Goal: Task Accomplishment & Management: Manage account settings

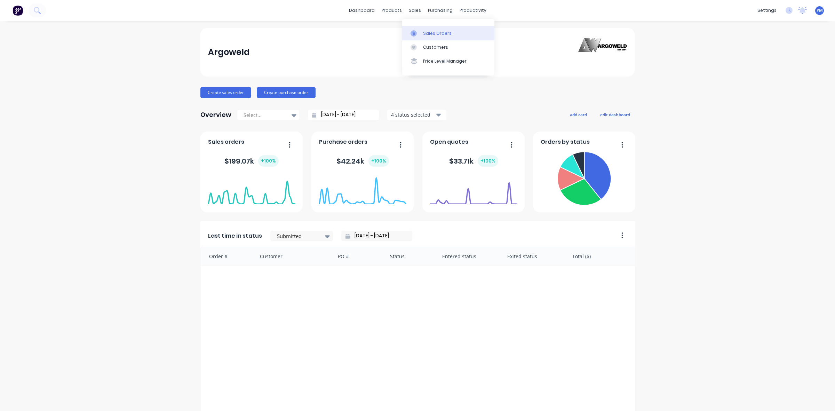
click at [425, 31] on div "Sales Orders" at bounding box center [437, 33] width 29 height 6
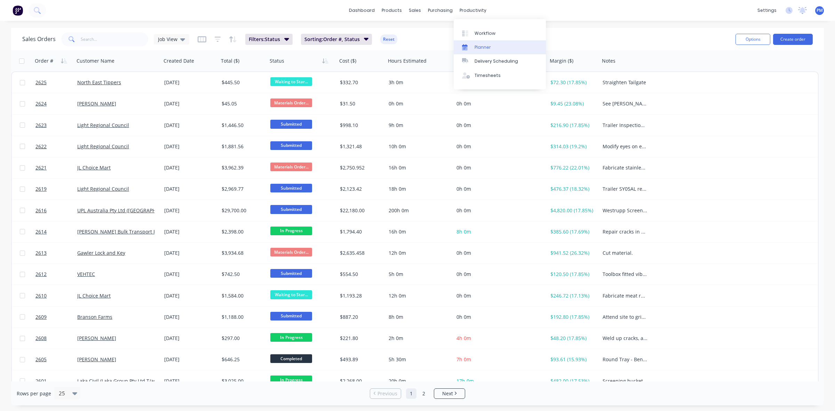
click at [479, 50] on div "Planner" at bounding box center [483, 47] width 16 height 6
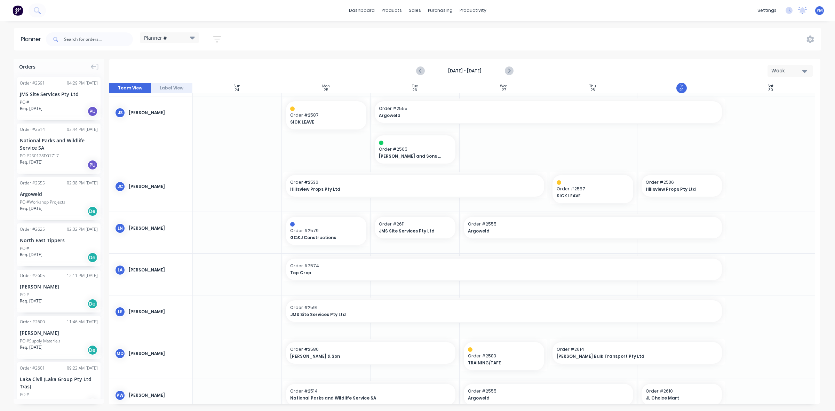
scroll to position [87, 0]
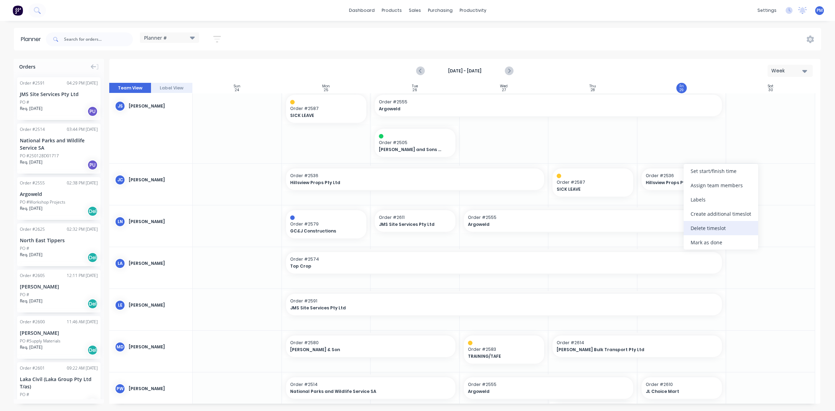
click at [712, 229] on div "Delete timeslot" at bounding box center [721, 228] width 74 height 14
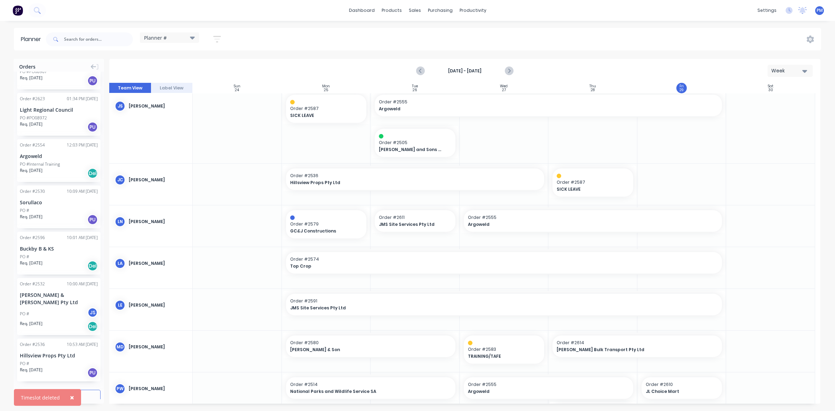
scroll to position [693, 0]
click at [79, 389] on button "Load more orders" at bounding box center [59, 395] width 84 height 12
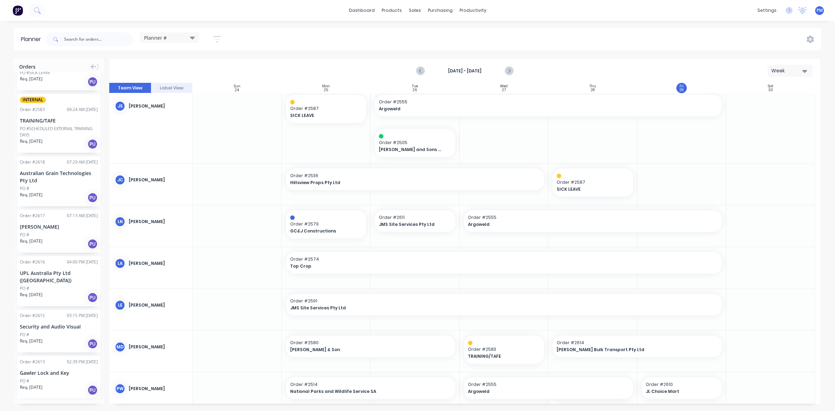
scroll to position [998, 0]
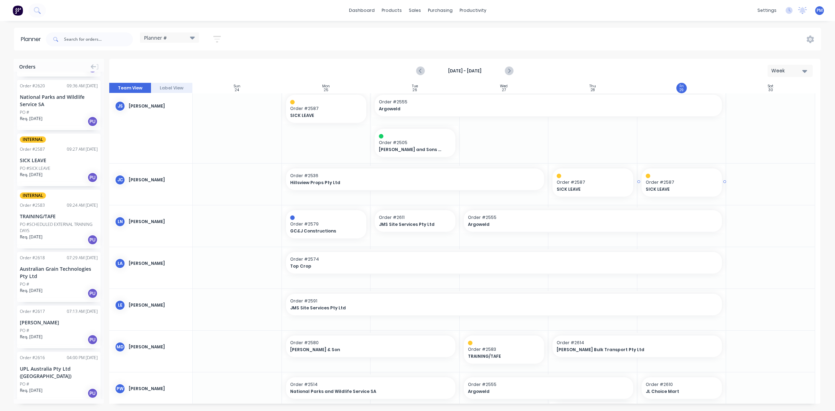
drag, startPoint x: 58, startPoint y: 152, endPoint x: 692, endPoint y: 187, distance: 634.9
click at [764, 257] on div at bounding box center [770, 267] width 89 height 41
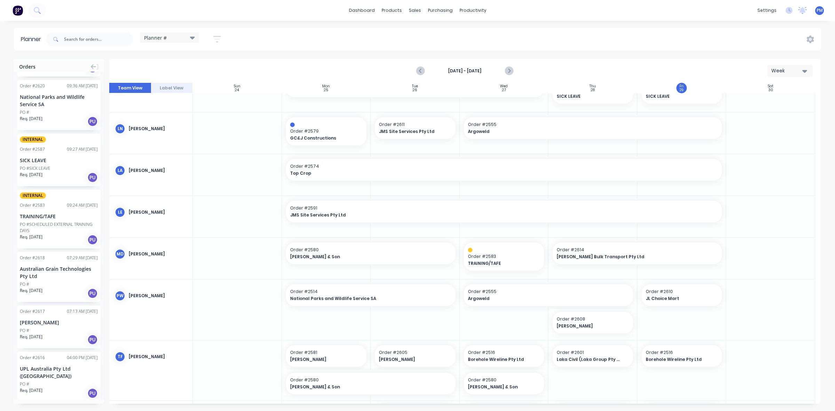
scroll to position [224, 0]
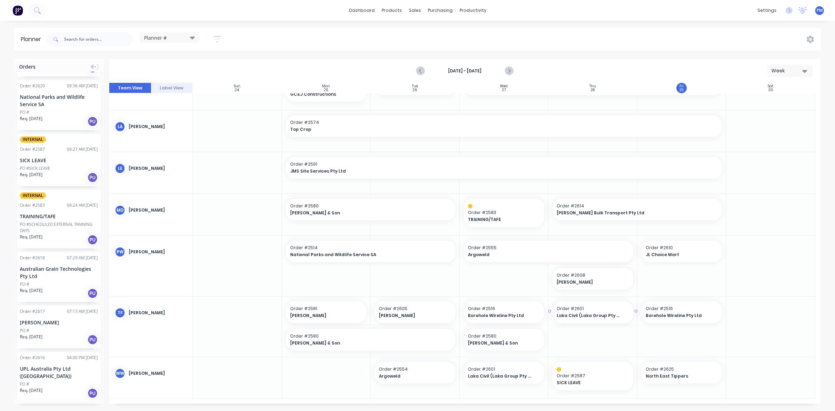
drag, startPoint x: 602, startPoint y: 304, endPoint x: 600, endPoint y: 325, distance: 20.3
drag, startPoint x: 633, startPoint y: 310, endPoint x: 676, endPoint y: 307, distance: 42.5
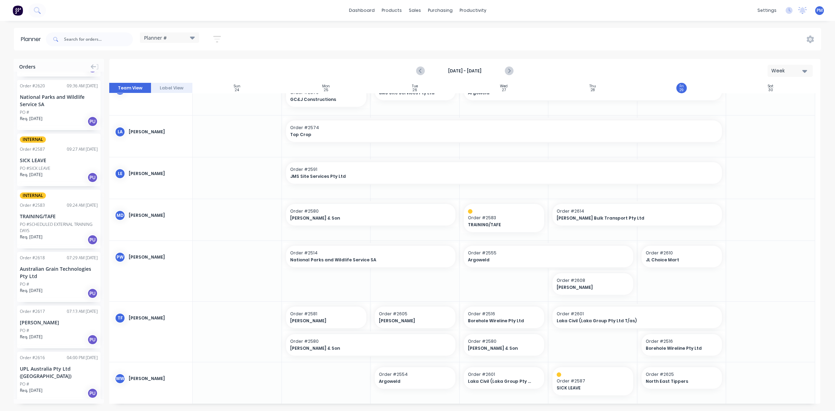
click at [746, 328] on div at bounding box center [770, 332] width 89 height 60
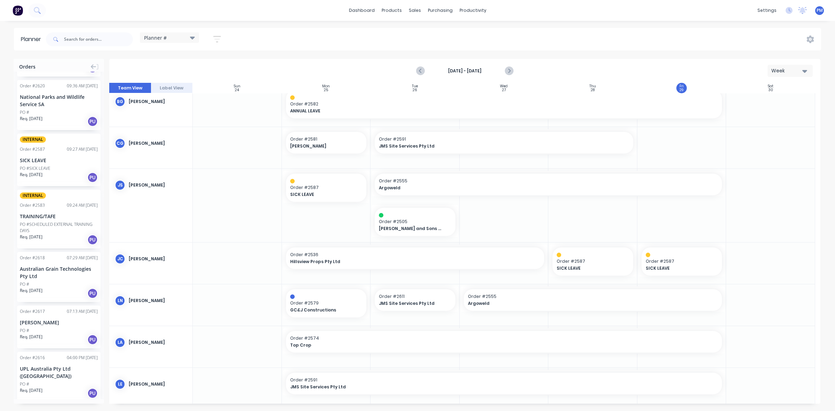
scroll to position [0, 0]
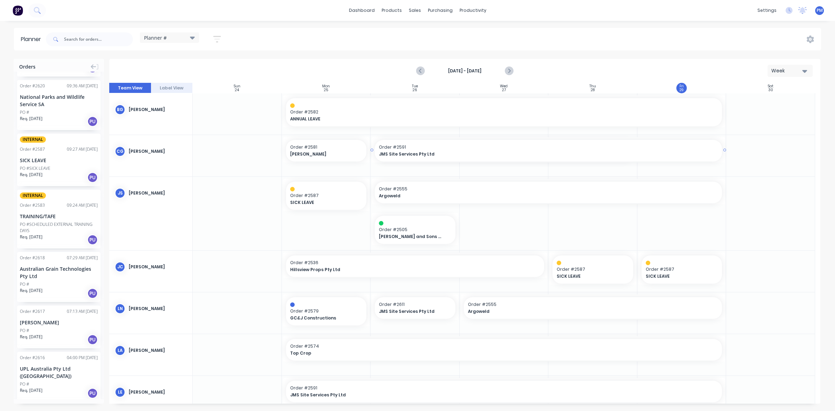
drag, startPoint x: 634, startPoint y: 148, endPoint x: 677, endPoint y: 153, distance: 43.4
click at [483, 71] on link "Timesheets" at bounding box center [500, 76] width 92 height 14
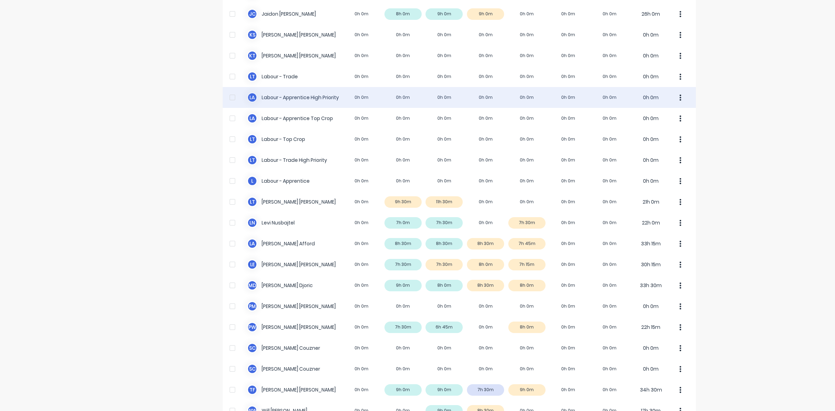
scroll to position [173, 0]
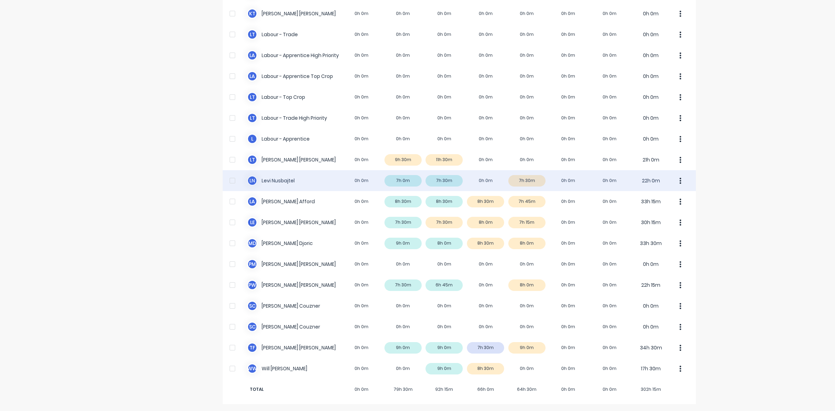
click at [535, 181] on div "[PERSON_NAME] Nusbajtel 0h 0m 7h 0m 7h 30m 0h 0m 7h 30m 0h 0m 0h 0m 22h 0m" at bounding box center [459, 180] width 473 height 21
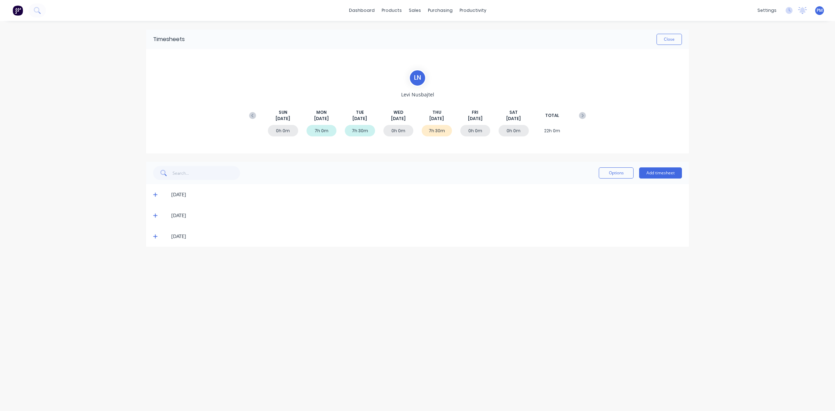
click at [156, 237] on icon at bounding box center [155, 236] width 5 height 5
click at [673, 37] on button "Close" at bounding box center [669, 39] width 25 height 11
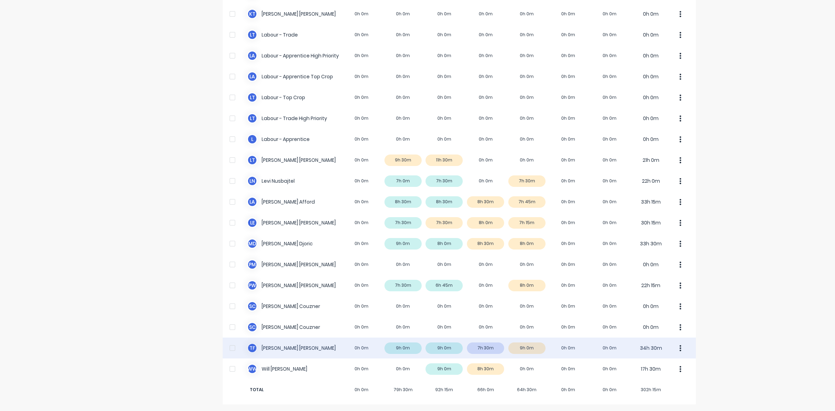
scroll to position [173, 0]
click at [535, 348] on div "T F [PERSON_NAME] 0h 0m 9h 0m 9h 0m 7h 30m 9h 0m 0h 0m 0h 0m 34h 30m" at bounding box center [459, 347] width 473 height 21
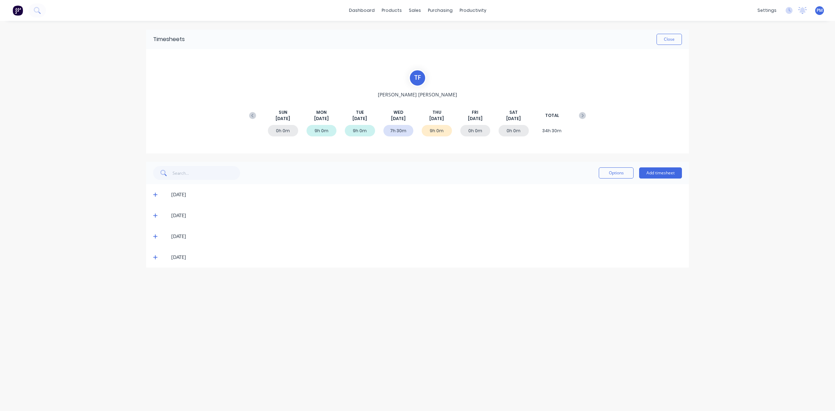
click at [157, 258] on icon at bounding box center [155, 257] width 5 height 5
click at [155, 258] on icon at bounding box center [155, 257] width 5 height 5
click at [665, 39] on button "Close" at bounding box center [669, 39] width 25 height 11
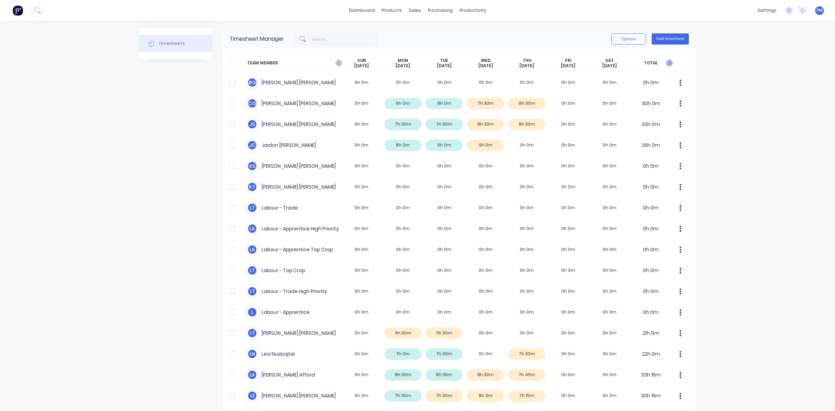
click at [669, 62] on icon "button" at bounding box center [669, 63] width 7 height 7
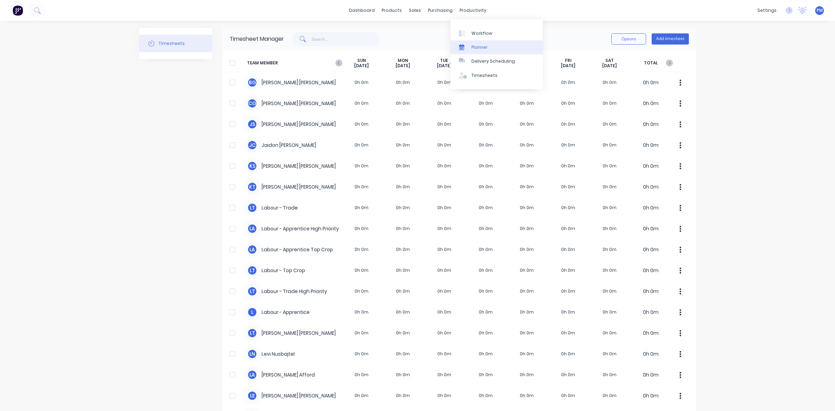
click at [477, 43] on link "Planner" at bounding box center [497, 47] width 92 height 14
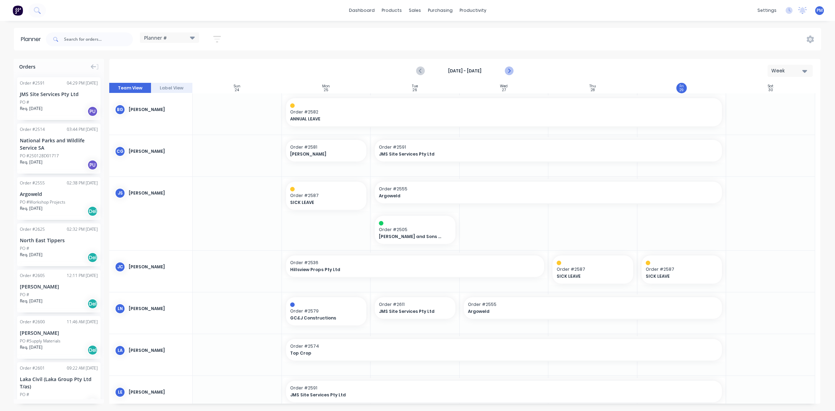
click at [508, 70] on icon "Next page" at bounding box center [509, 71] width 8 height 8
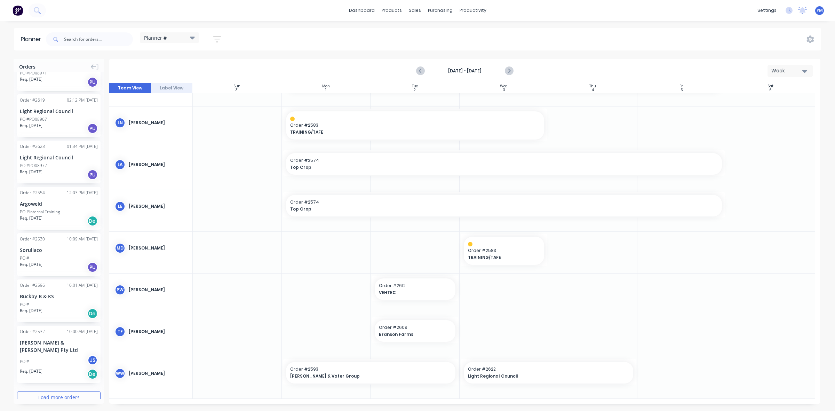
scroll to position [647, 0]
click at [33, 389] on button "Load more orders" at bounding box center [59, 395] width 84 height 12
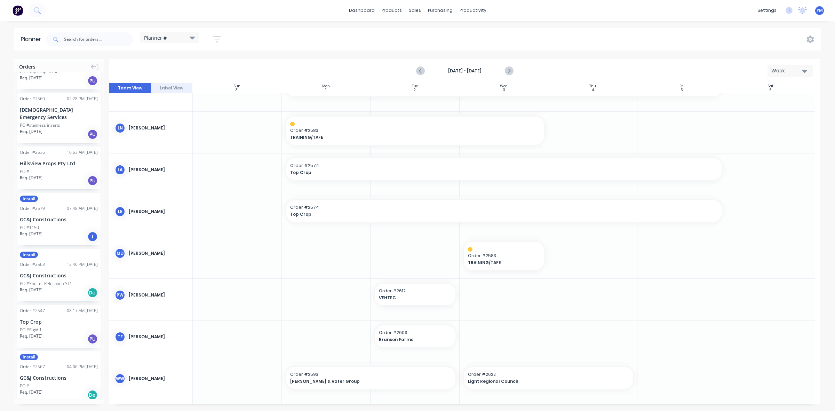
scroll to position [1666, 0]
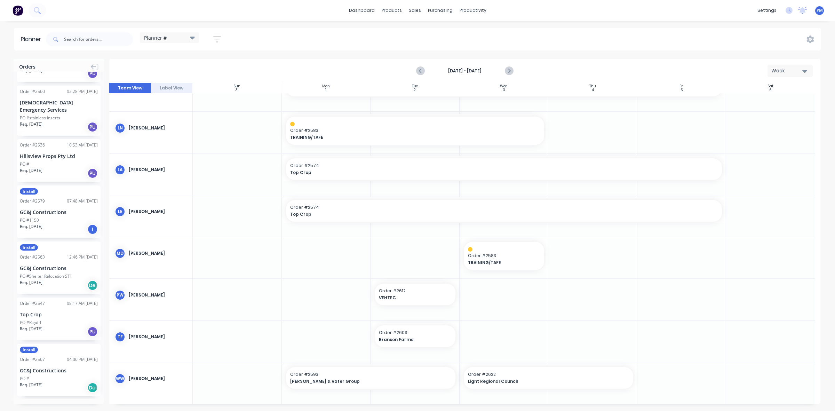
click at [43, 405] on button "Load more orders" at bounding box center [59, 411] width 84 height 12
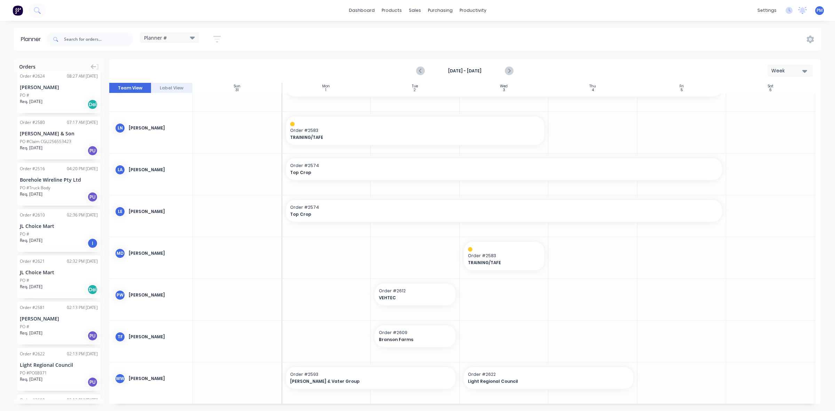
scroll to position [344, 0]
drag, startPoint x: 50, startPoint y: 182, endPoint x: 319, endPoint y: 336, distance: 310.3
drag, startPoint x: 54, startPoint y: 177, endPoint x: 492, endPoint y: 339, distance: 466.7
drag, startPoint x: 546, startPoint y: 334, endPoint x: 653, endPoint y: 331, distance: 107.2
click at [411, 336] on span "Branson Farms" at bounding box center [411, 339] width 65 height 6
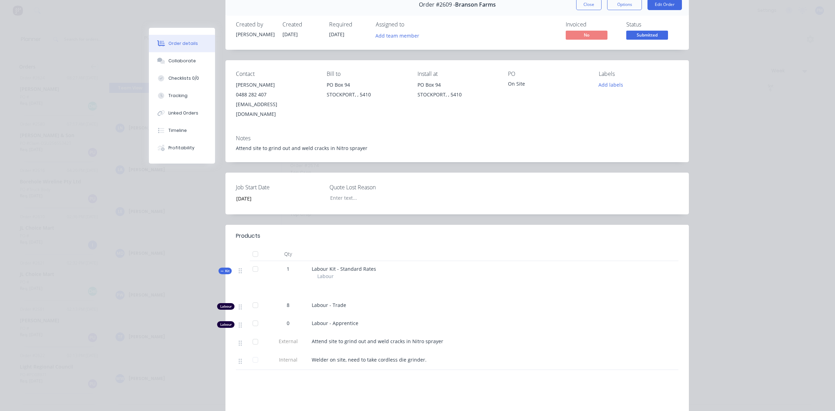
scroll to position [0, 0]
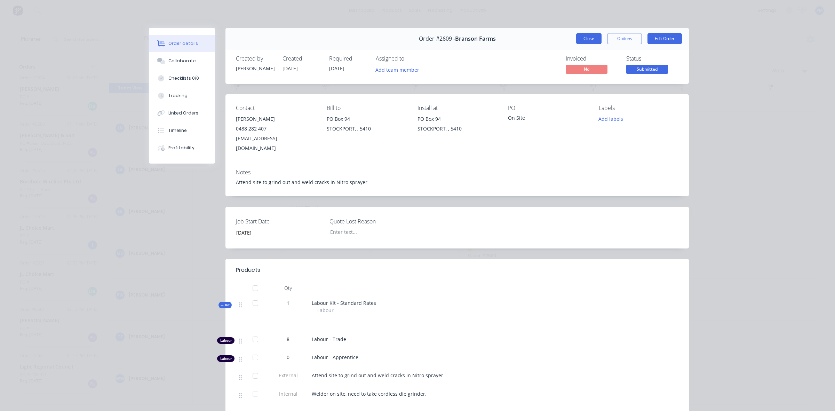
click at [591, 37] on button "Close" at bounding box center [588, 38] width 25 height 11
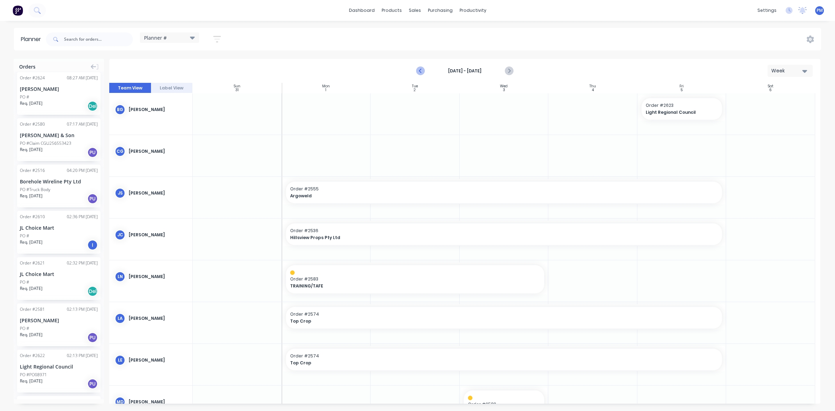
click at [420, 71] on icon "Previous page" at bounding box center [421, 71] width 8 height 8
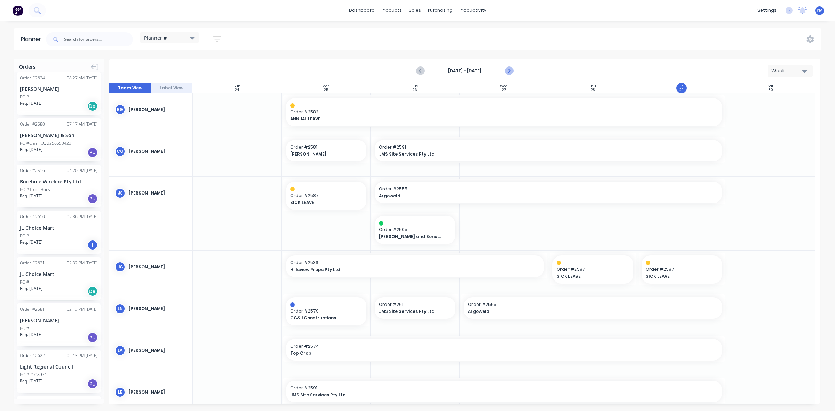
click at [507, 72] on icon "Next page" at bounding box center [509, 71] width 8 height 8
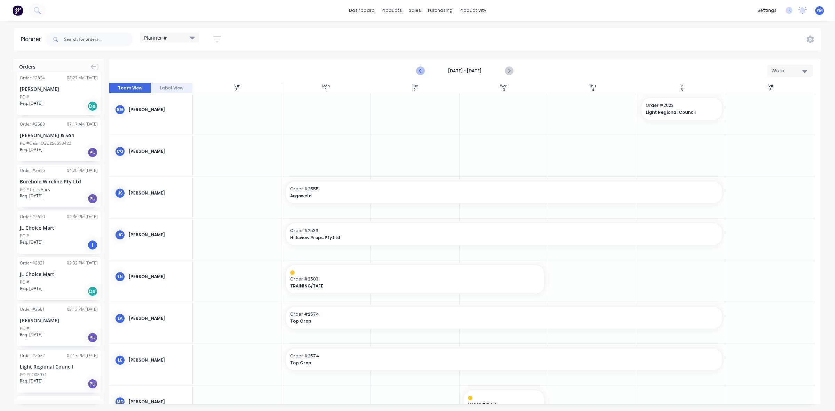
click at [418, 71] on icon "Previous page" at bounding box center [421, 71] width 8 height 8
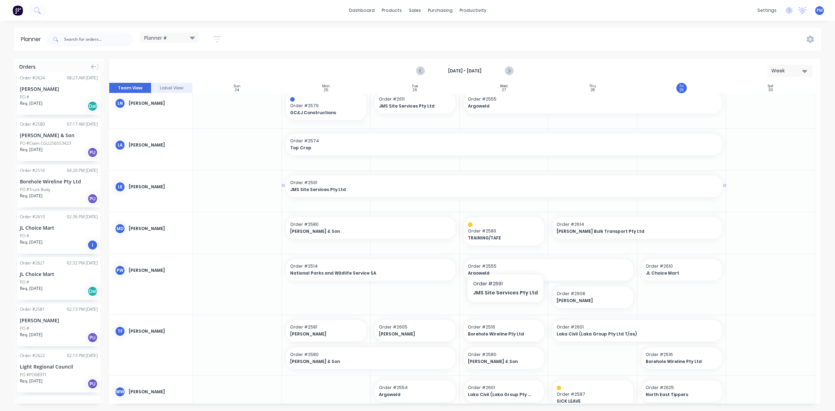
scroll to position [217, 0]
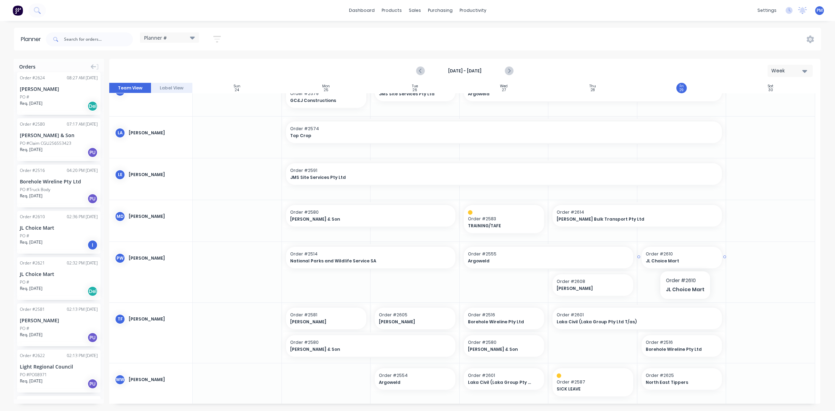
click at [684, 259] on span "JL Choice Mart" at bounding box center [678, 261] width 65 height 6
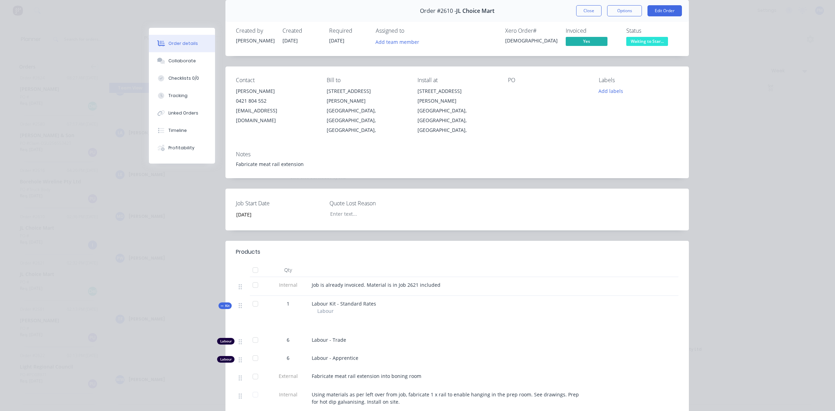
scroll to position [0, 0]
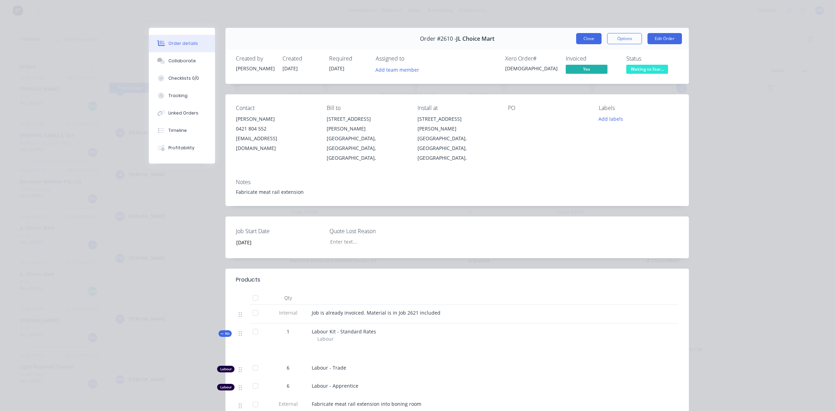
click at [587, 40] on button "Close" at bounding box center [588, 38] width 25 height 11
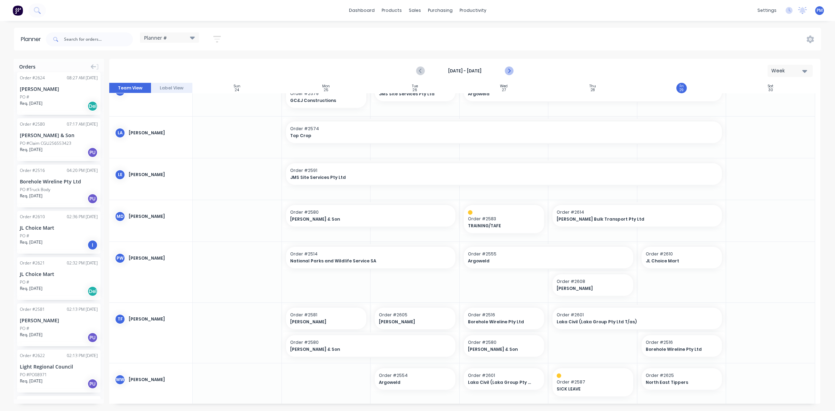
click at [511, 70] on icon "Next page" at bounding box center [509, 71] width 8 height 8
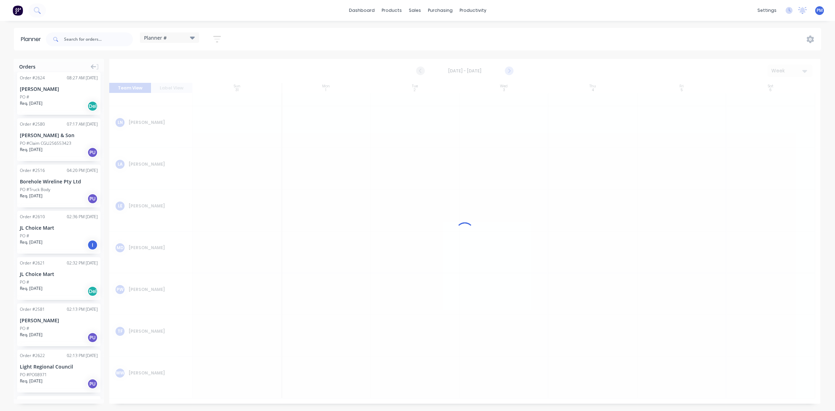
scroll to position [149, 0]
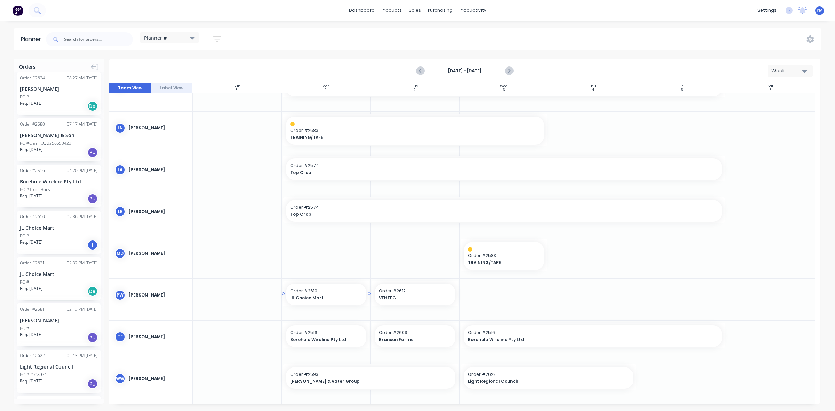
drag, startPoint x: 45, startPoint y: 222, endPoint x: 296, endPoint y: 286, distance: 260.1
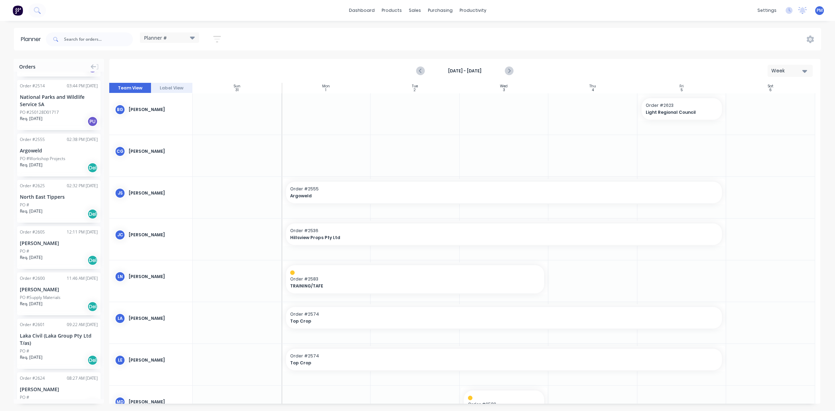
scroll to position [0, 0]
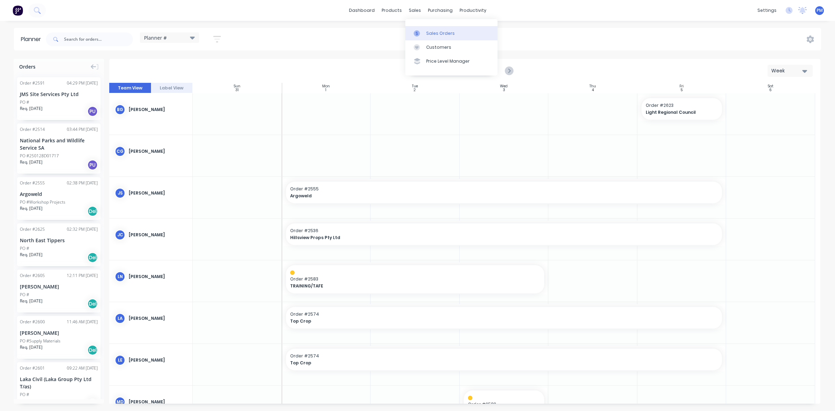
click at [436, 31] on div "Sales Orders" at bounding box center [440, 33] width 29 height 6
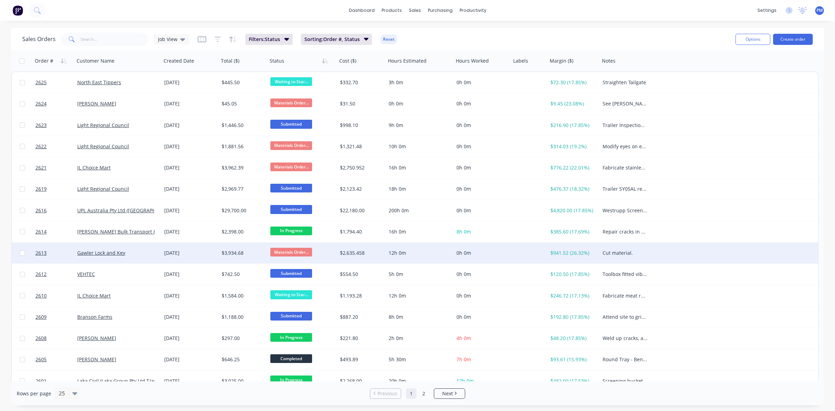
click at [150, 254] on div "Gawler Lock and Key" at bounding box center [115, 252] width 77 height 7
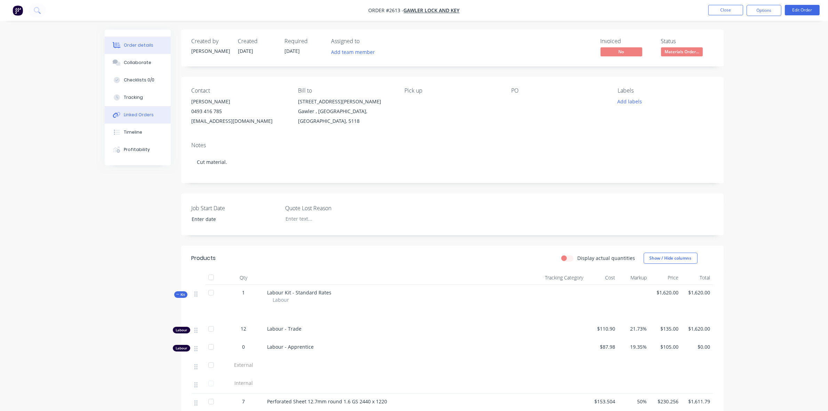
click at [134, 115] on div "Linked Orders" at bounding box center [139, 115] width 30 height 6
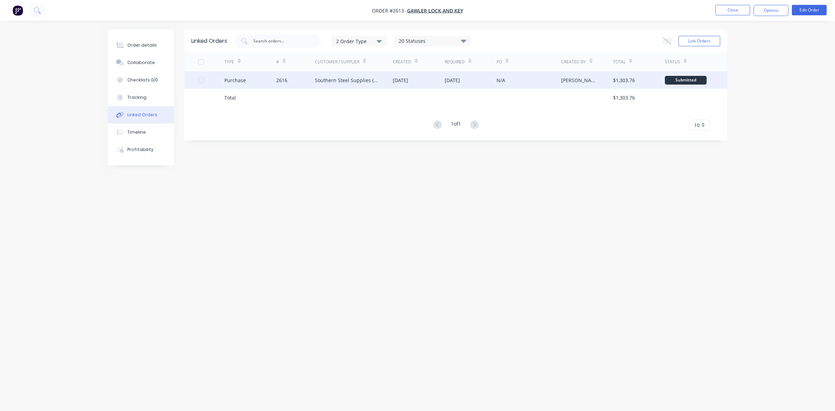
click at [300, 80] on div "2616" at bounding box center [295, 79] width 39 height 17
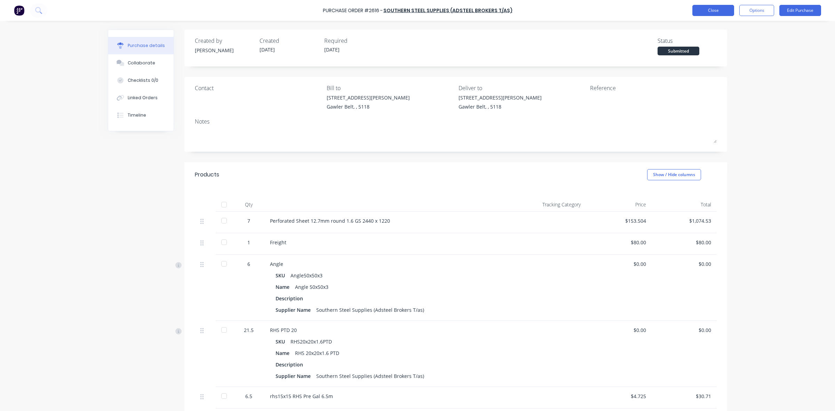
click at [711, 11] on button "Close" at bounding box center [713, 10] width 42 height 11
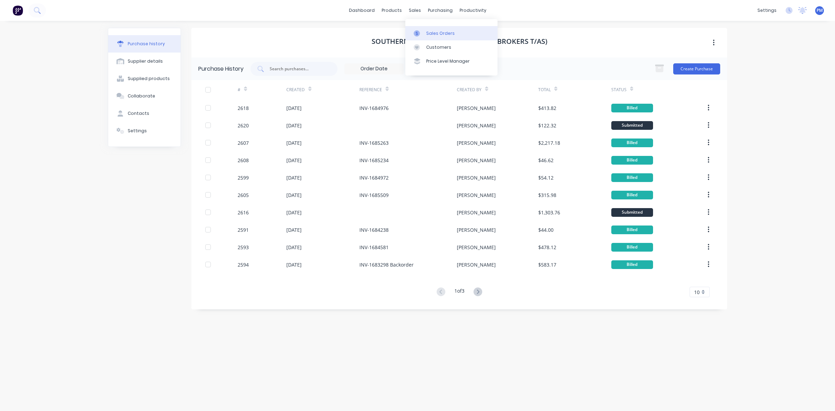
click at [430, 32] on div "Sales Orders" at bounding box center [440, 33] width 29 height 6
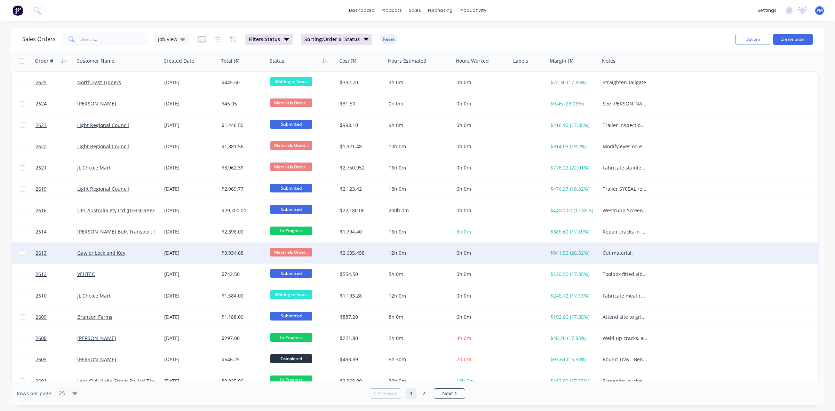
click at [142, 253] on div "Gawler Lock and Key" at bounding box center [115, 252] width 77 height 7
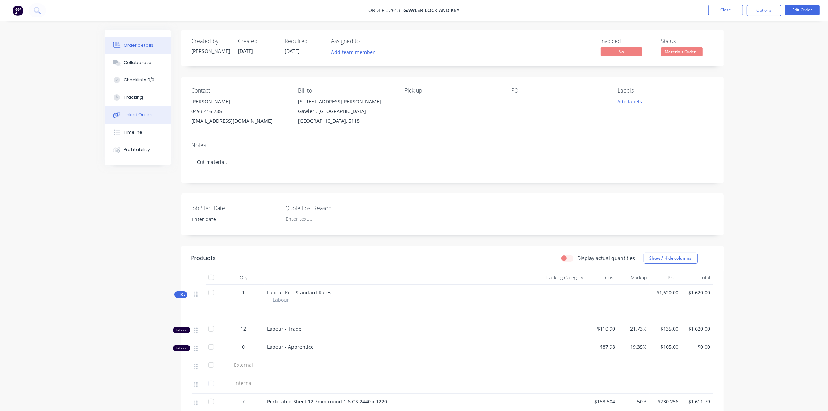
click at [155, 115] on button "Linked Orders" at bounding box center [138, 114] width 66 height 17
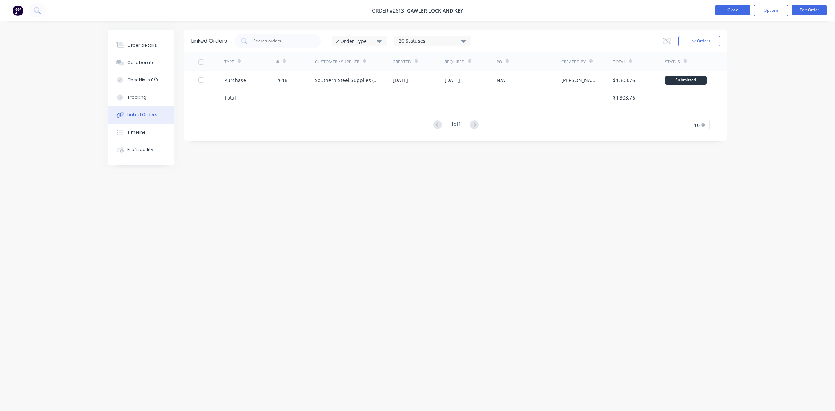
click at [740, 10] on button "Close" at bounding box center [732, 10] width 35 height 10
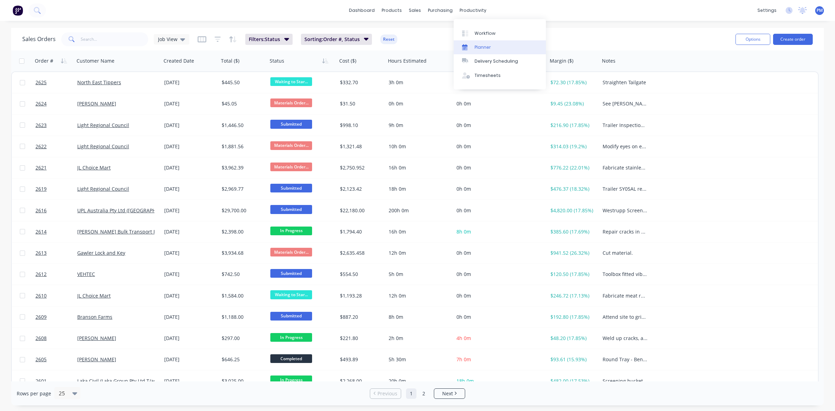
click at [481, 46] on div "Planner" at bounding box center [483, 47] width 16 height 6
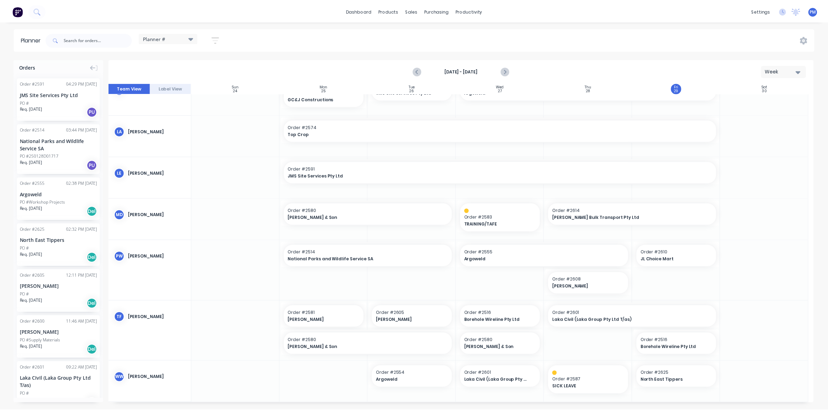
scroll to position [224, 0]
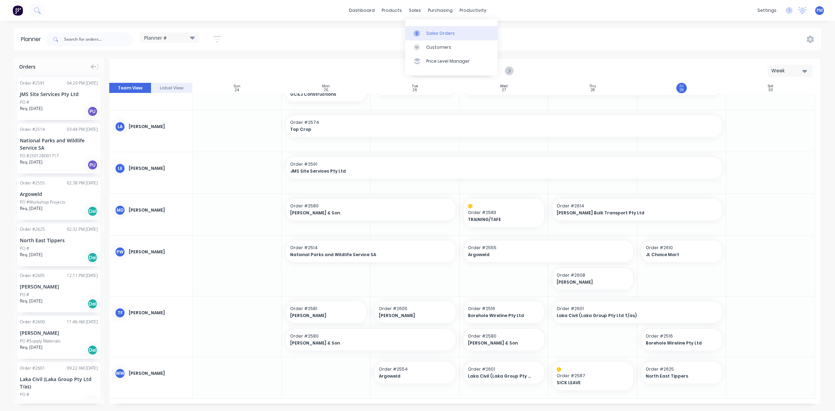
click at [431, 31] on div "Sales Orders" at bounding box center [440, 33] width 29 height 6
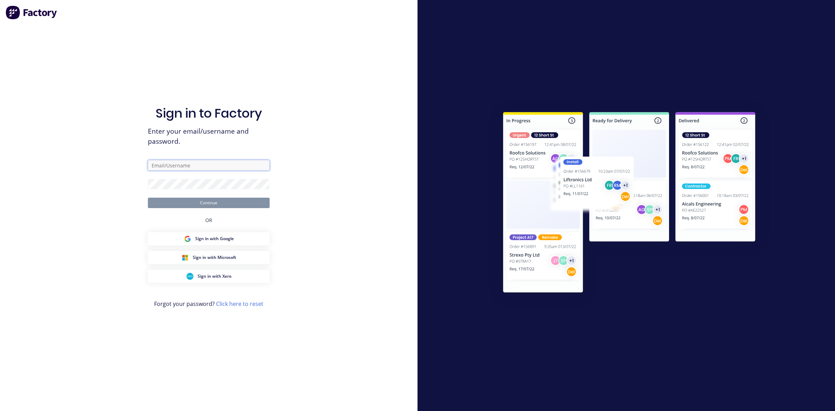
type input "[PERSON_NAME][EMAIL_ADDRESS][DOMAIN_NAME]"
click at [214, 200] on button "Continue" at bounding box center [209, 203] width 122 height 10
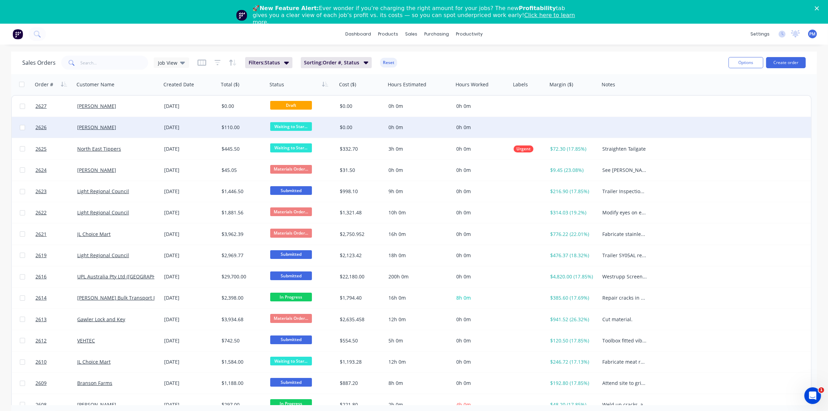
click at [145, 129] on div "[PERSON_NAME]" at bounding box center [115, 127] width 77 height 7
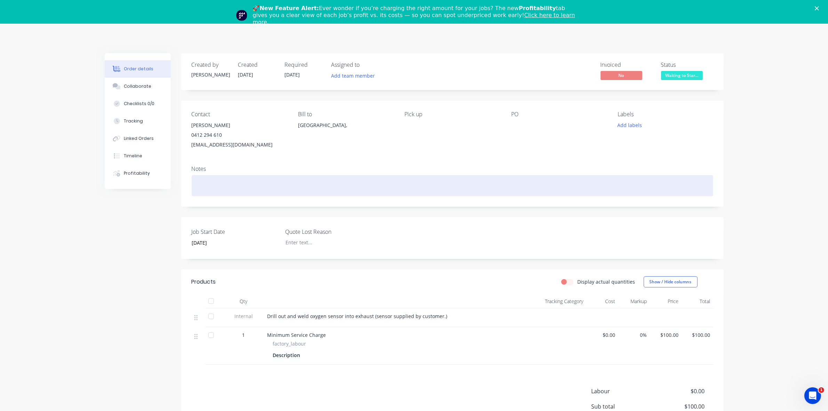
click at [202, 179] on div at bounding box center [453, 185] width 522 height 21
click at [197, 185] on div "Sensor in Office" at bounding box center [453, 185] width 522 height 21
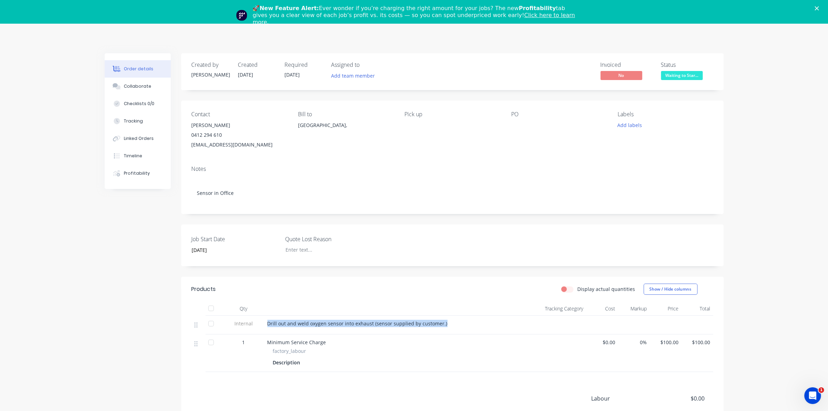
drag, startPoint x: 267, startPoint y: 322, endPoint x: 438, endPoint y: 332, distance: 171.5
click at [438, 332] on div "Drill out and weld oxygen sensor into exhaust (sensor supplied by customer.)" at bounding box center [387, 325] width 244 height 19
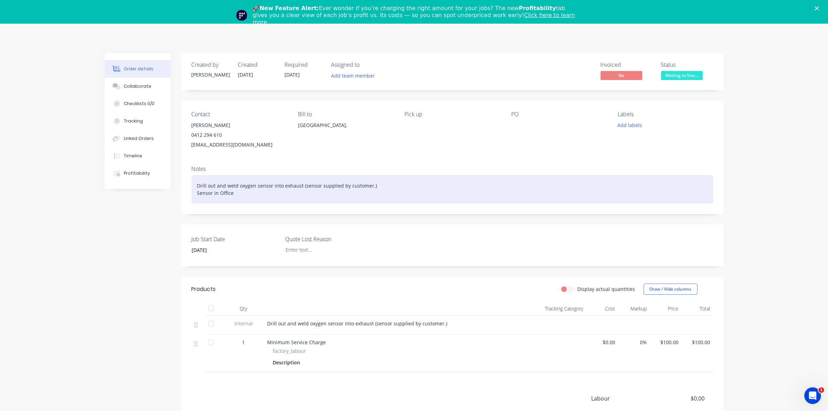
click at [251, 198] on div "Drill out and weld oxygen sensor into exhaust (sensor supplied by customer.) Se…" at bounding box center [453, 189] width 522 height 29
click at [209, 192] on div "Drill out and weld oxygen sensor into exhaust (sensor supplied by customer.) Se…" at bounding box center [453, 189] width 522 height 29
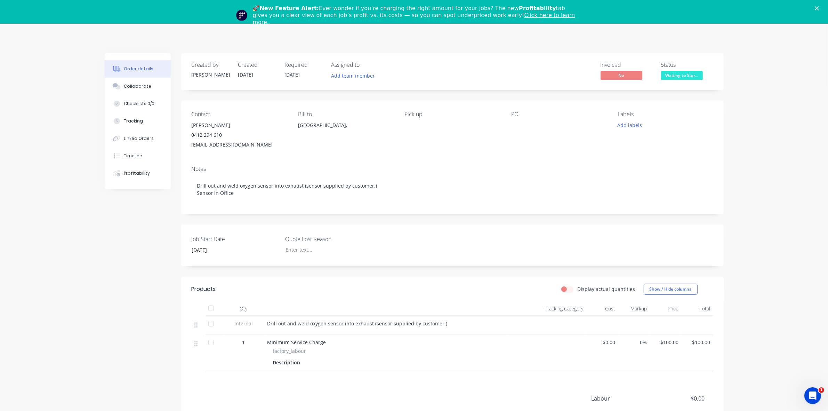
click at [583, 141] on div "PO" at bounding box center [558, 130] width 95 height 39
click at [554, 39] on div "Order details Collaborate Checklists 0/0 Tracking Linked Orders Timeline Profit…" at bounding box center [414, 260] width 828 height 472
click at [819, 9] on icon "Close" at bounding box center [817, 8] width 4 height 4
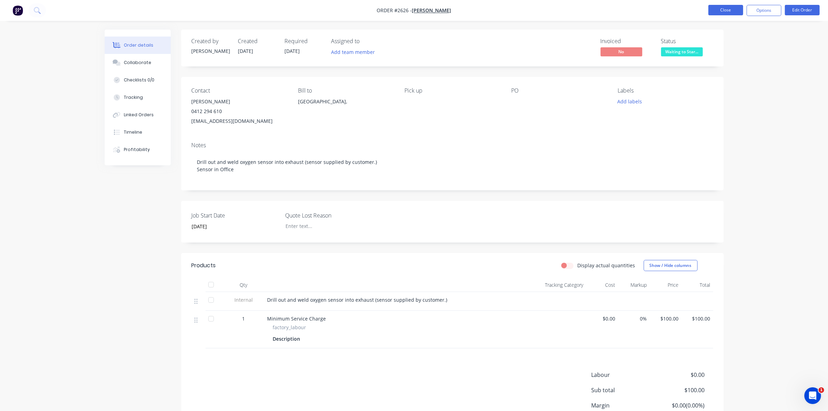
click at [732, 9] on button "Close" at bounding box center [726, 10] width 35 height 10
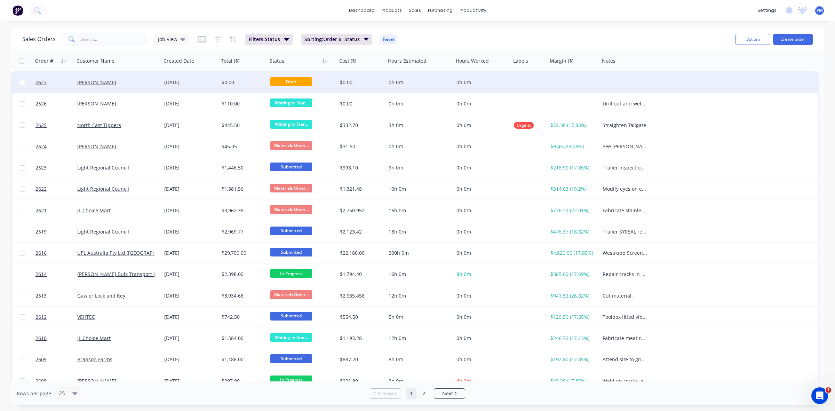
click at [134, 82] on div "[PERSON_NAME]" at bounding box center [115, 82] width 77 height 7
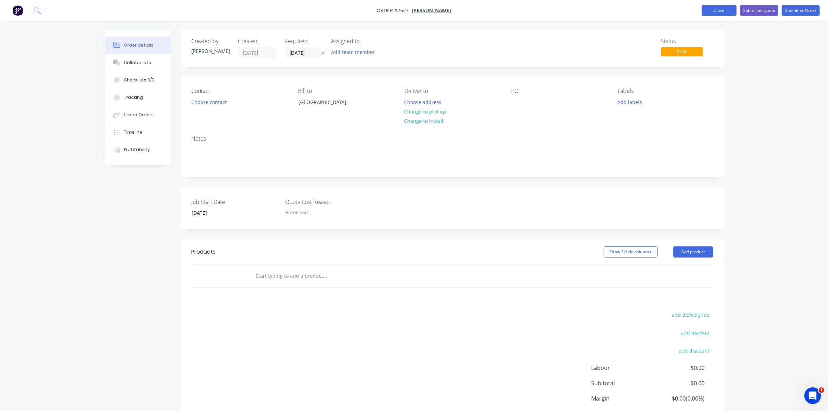
click at [719, 9] on button "Close" at bounding box center [719, 10] width 35 height 10
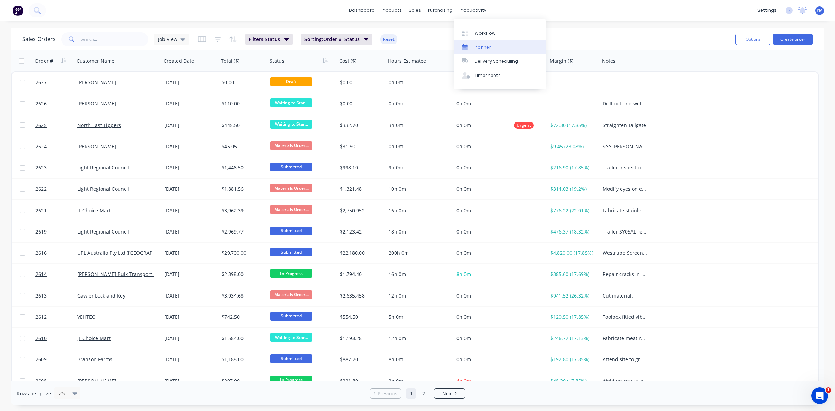
click at [482, 47] on div "Planner" at bounding box center [483, 47] width 16 height 6
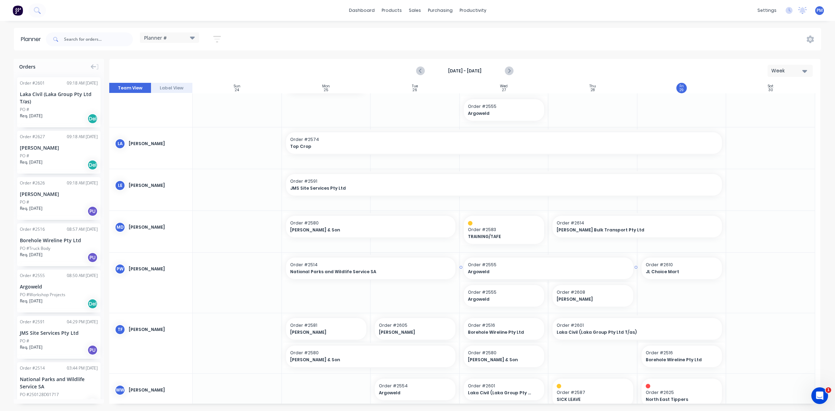
scroll to position [281, 0]
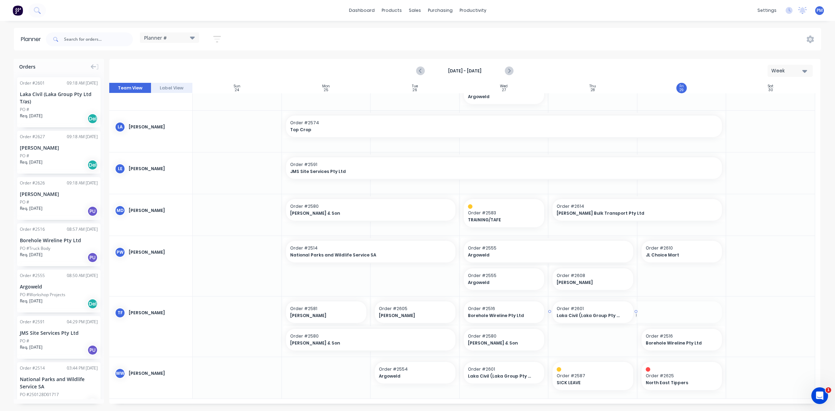
drag, startPoint x: 722, startPoint y: 310, endPoint x: 638, endPoint y: 310, distance: 84.2
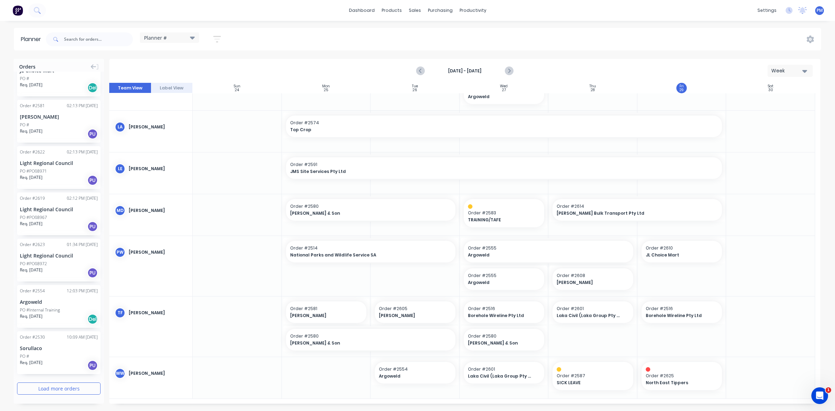
scroll to position [650, 0]
click at [49, 390] on button "Load more orders" at bounding box center [59, 388] width 84 height 12
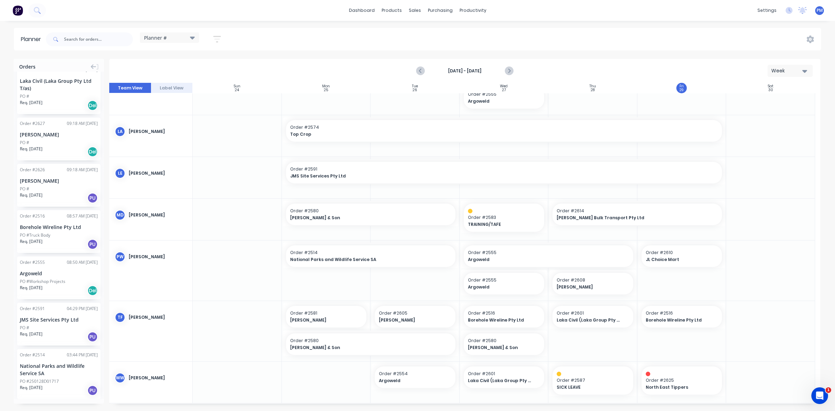
scroll to position [0, 0]
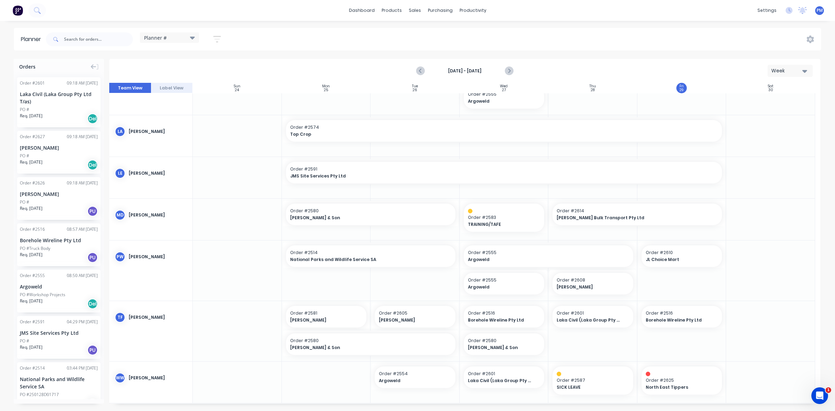
click at [57, 101] on div "Laka Civil (Laka Group Pty Ltd T/as)" at bounding box center [59, 97] width 78 height 15
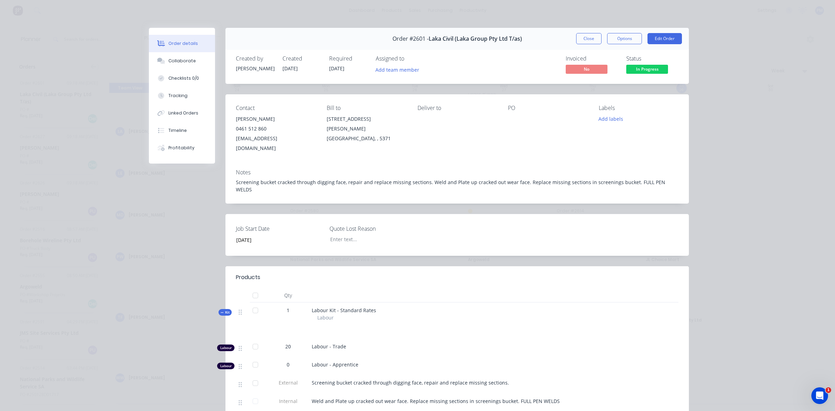
click at [591, 40] on button "Close" at bounding box center [588, 38] width 25 height 11
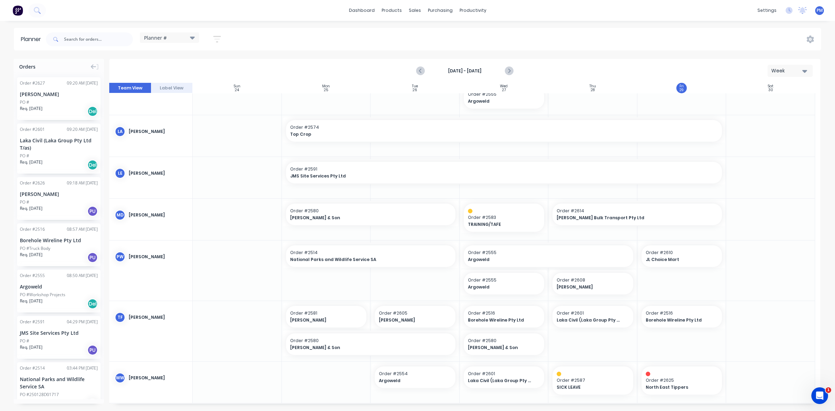
click at [67, 99] on div "PO #" at bounding box center [59, 102] width 78 height 6
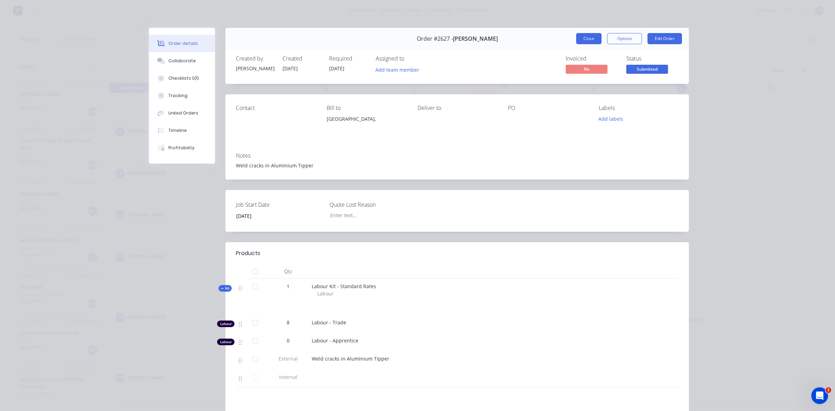
click at [584, 38] on button "Close" at bounding box center [588, 38] width 25 height 11
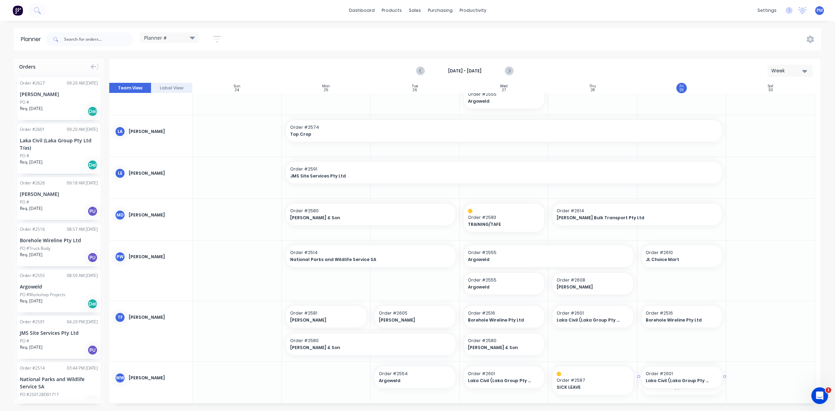
drag, startPoint x: 56, startPoint y: 151, endPoint x: 668, endPoint y: 391, distance: 657.8
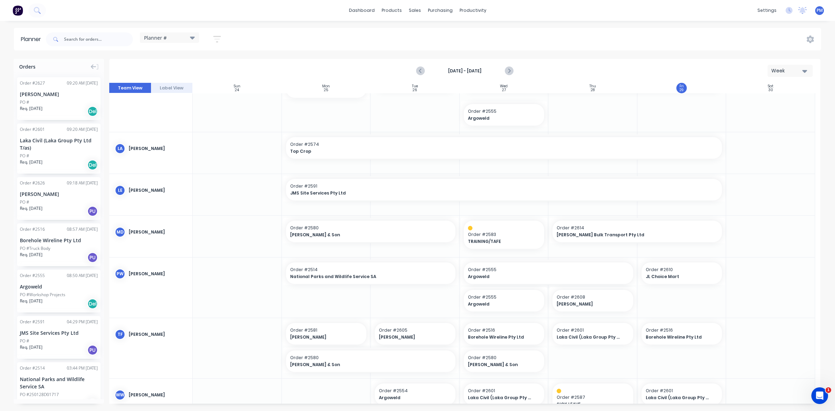
scroll to position [270, 0]
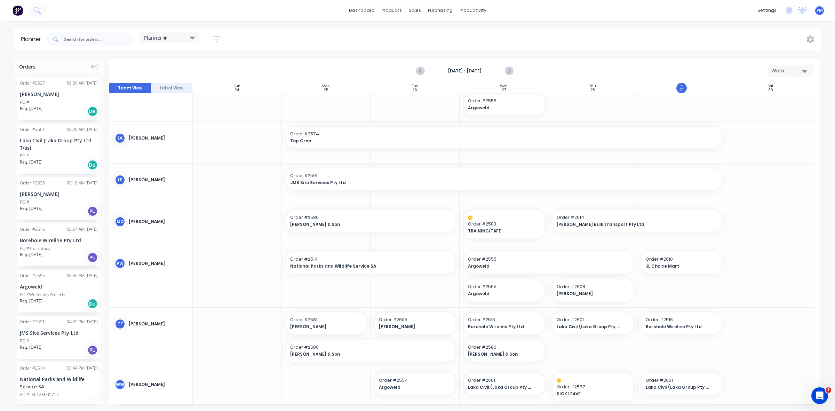
click at [55, 102] on div "PO #" at bounding box center [59, 102] width 78 height 6
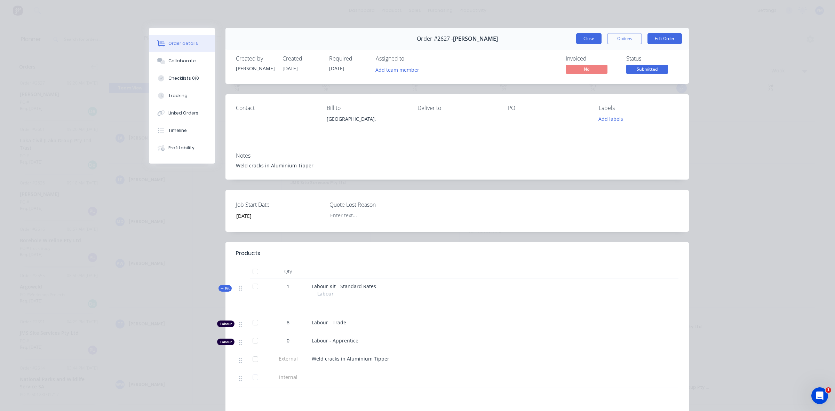
click at [588, 38] on button "Close" at bounding box center [588, 38] width 25 height 11
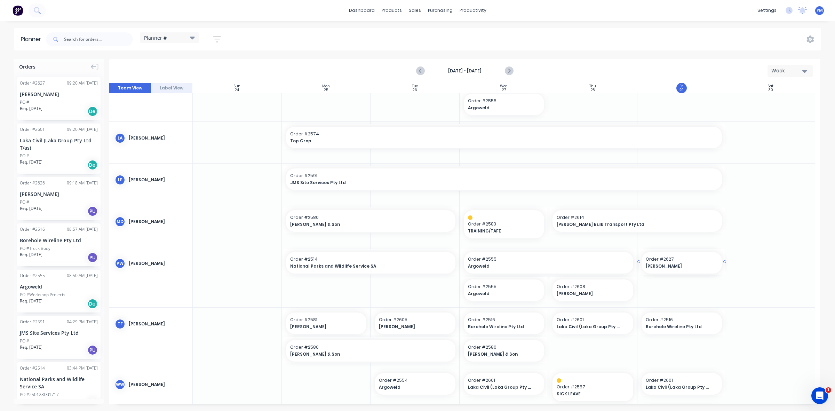
drag, startPoint x: 50, startPoint y: 91, endPoint x: 651, endPoint y: 288, distance: 632.4
click at [510, 72] on icon "Next page" at bounding box center [509, 71] width 8 height 8
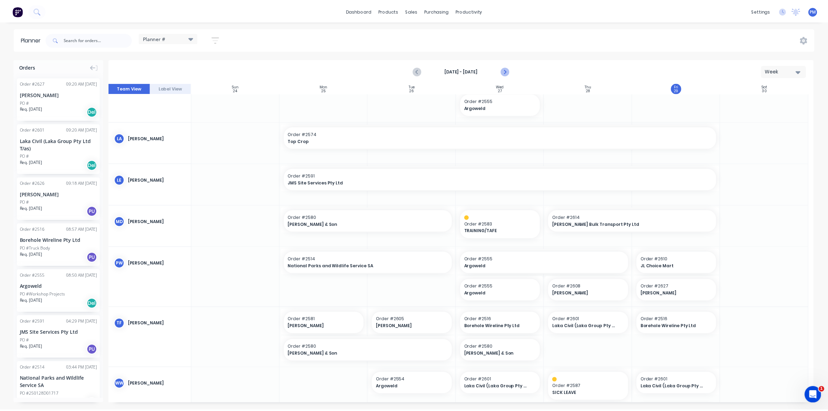
scroll to position [149, 0]
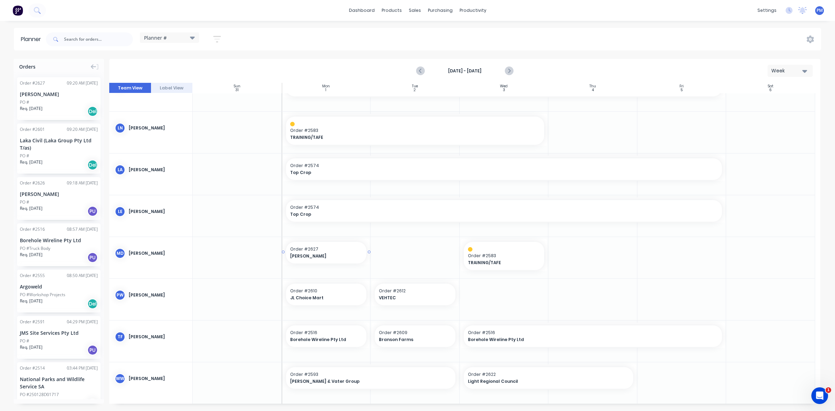
drag, startPoint x: 59, startPoint y: 102, endPoint x: 316, endPoint y: 257, distance: 299.9
click at [429, 31] on div "Sales Orders" at bounding box center [440, 33] width 29 height 6
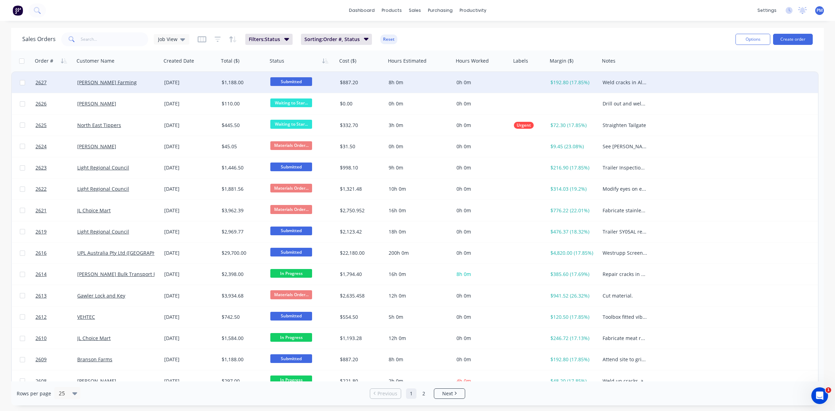
click at [131, 82] on div "[PERSON_NAME] Farming" at bounding box center [115, 82] width 77 height 7
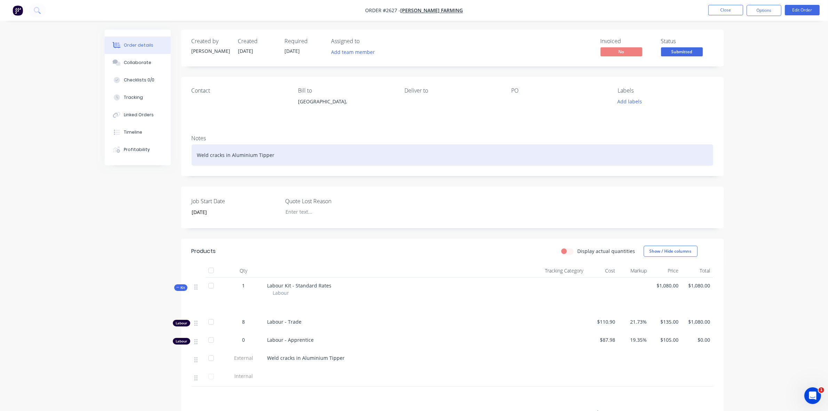
click at [286, 155] on div "Weld cracks in Aluminium Tipper" at bounding box center [453, 154] width 522 height 21
click at [247, 155] on div "Weld cracks in Aluminium Tipper as shown" at bounding box center [453, 154] width 522 height 21
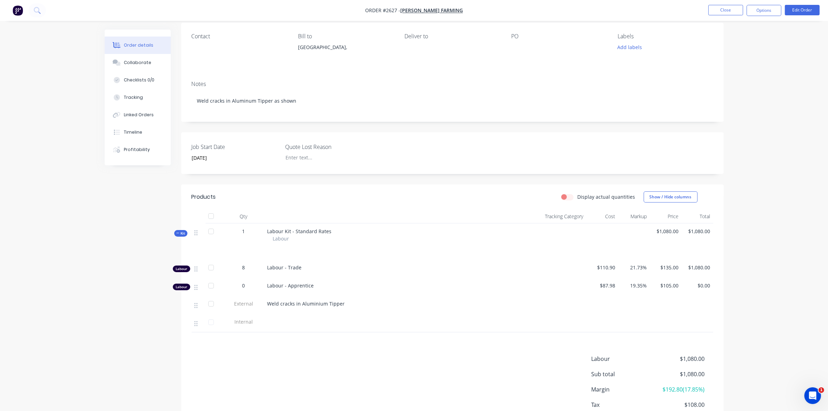
scroll to position [87, 0]
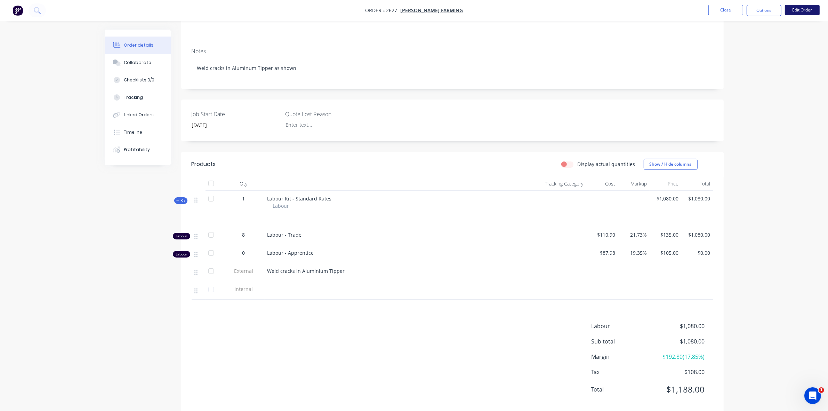
click at [798, 7] on button "Edit Order" at bounding box center [802, 10] width 35 height 10
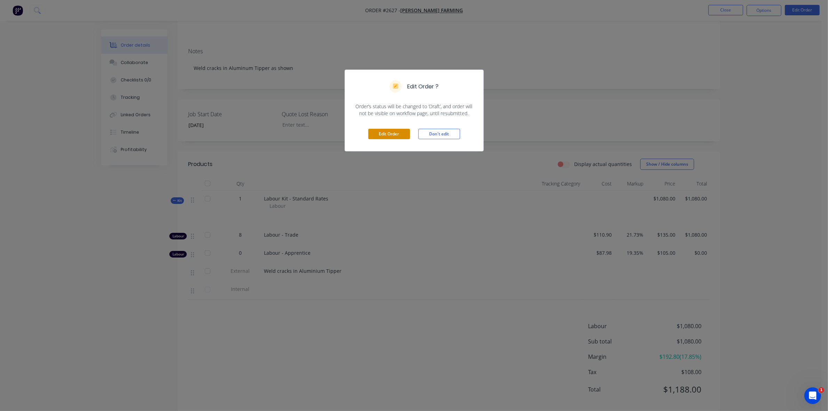
click at [395, 134] on button "Edit Order" at bounding box center [389, 134] width 42 height 10
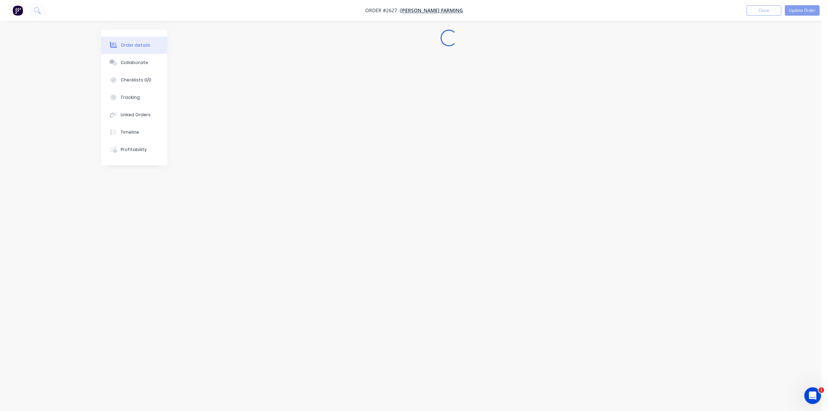
scroll to position [0, 0]
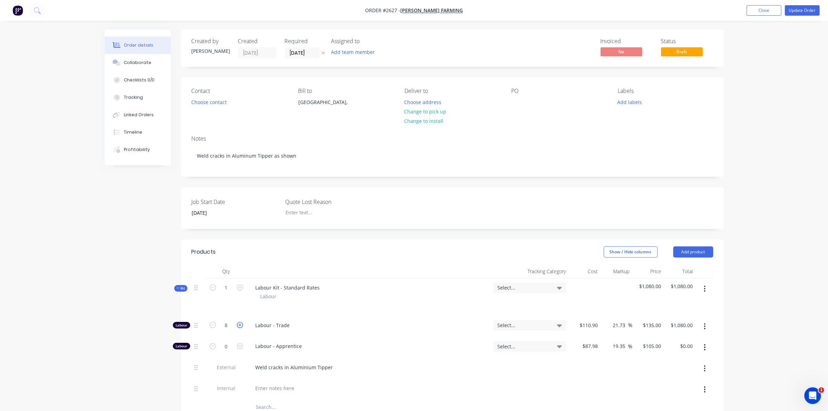
click at [240, 324] on icon "button" at bounding box center [240, 325] width 6 height 6
type input "9"
type input "$1,215.00"
click at [240, 324] on icon "button" at bounding box center [240, 325] width 6 height 6
type input "10"
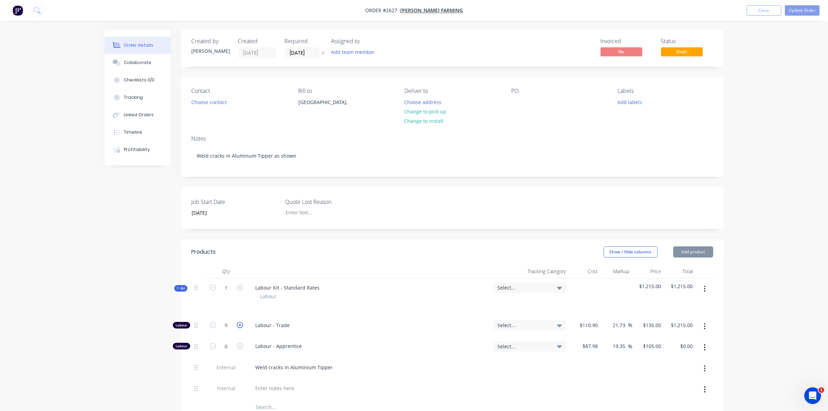
type input "$1,350.00"
click at [240, 324] on icon "button" at bounding box center [240, 325] width 6 height 6
type input "11"
type input "$1,485.00"
click at [240, 324] on icon "button" at bounding box center [240, 325] width 6 height 6
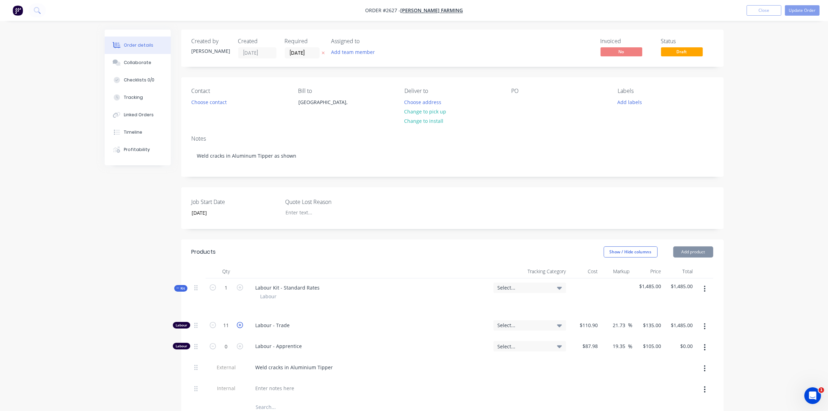
type input "12"
type input "$1,620.00"
click at [240, 324] on icon "button" at bounding box center [240, 325] width 6 height 6
type input "13"
type input "$1,755.00"
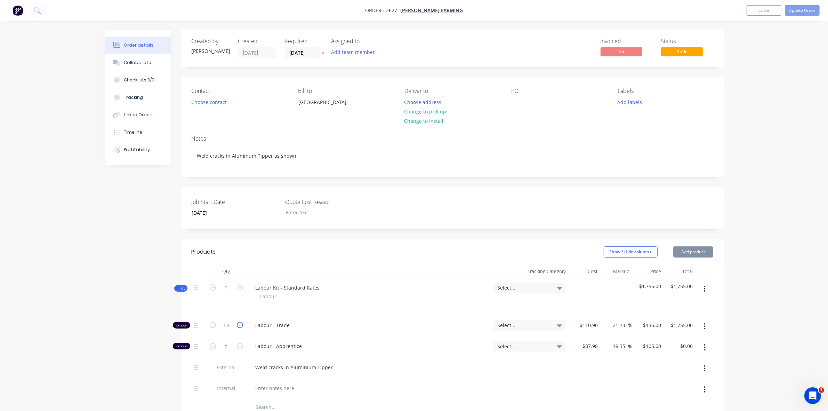
click at [240, 324] on icon "button" at bounding box center [240, 325] width 6 height 6
type input "14"
type input "$1,890.00"
click at [240, 324] on icon "button" at bounding box center [240, 325] width 6 height 6
type input "15"
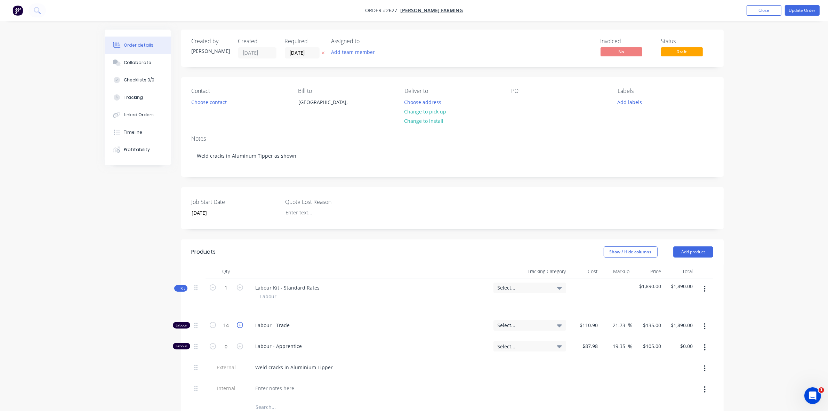
type input "$2,025.00"
click at [240, 324] on icon "button" at bounding box center [240, 325] width 6 height 6
type input "16"
type input "$2,160.00"
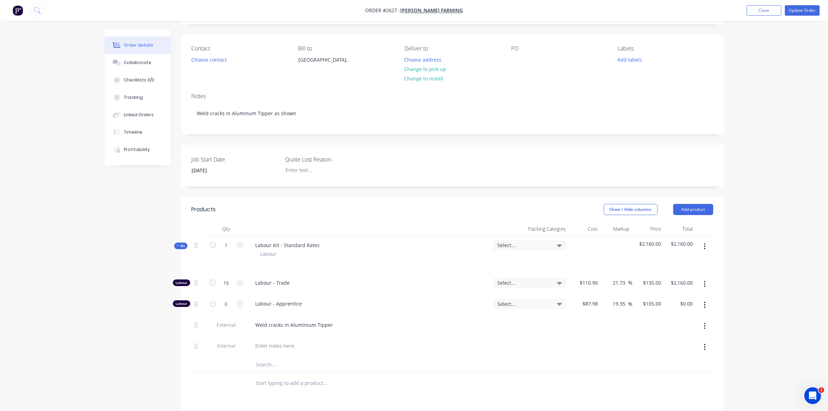
scroll to position [43, 0]
click at [692, 208] on button "Add product" at bounding box center [694, 208] width 40 height 11
click at [676, 236] on div "Basic product" at bounding box center [681, 240] width 54 height 10
click at [257, 379] on div at bounding box center [279, 380] width 58 height 10
click at [595, 382] on input at bounding box center [597, 380] width 8 height 10
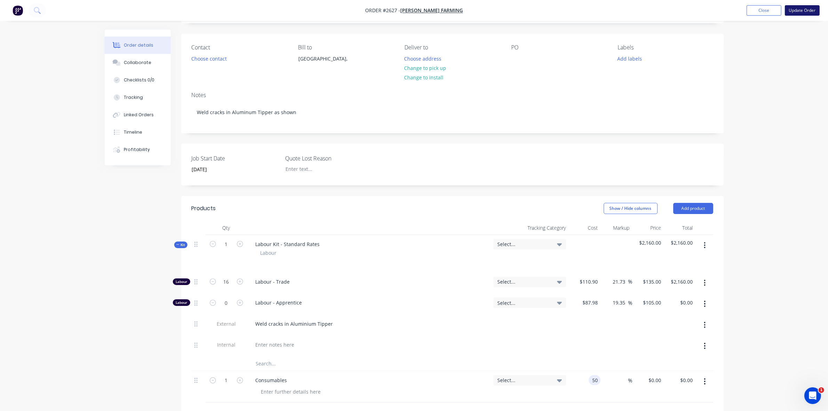
type input "$50.00"
click at [801, 11] on button "Update Order" at bounding box center [802, 10] width 35 height 10
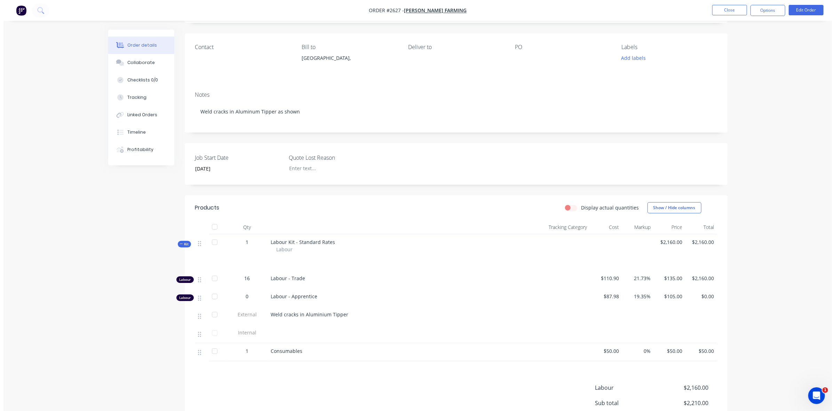
scroll to position [0, 0]
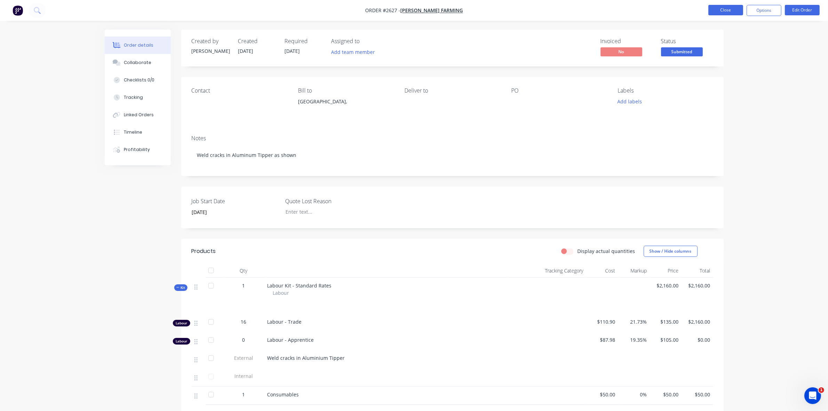
click at [735, 9] on button "Close" at bounding box center [726, 10] width 35 height 10
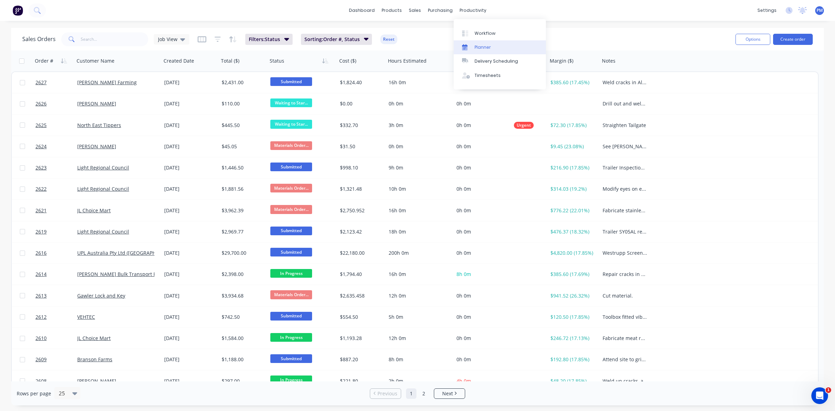
click at [484, 47] on div "Planner" at bounding box center [483, 47] width 16 height 6
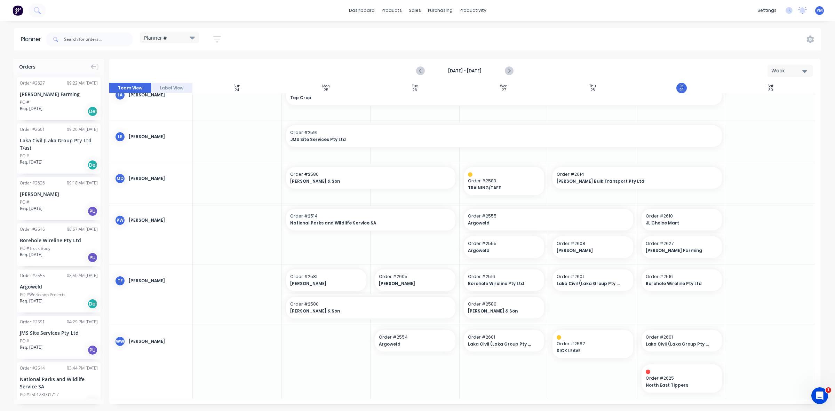
scroll to position [314, 0]
drag, startPoint x: 684, startPoint y: 249, endPoint x: 674, endPoint y: 194, distance: 55.4
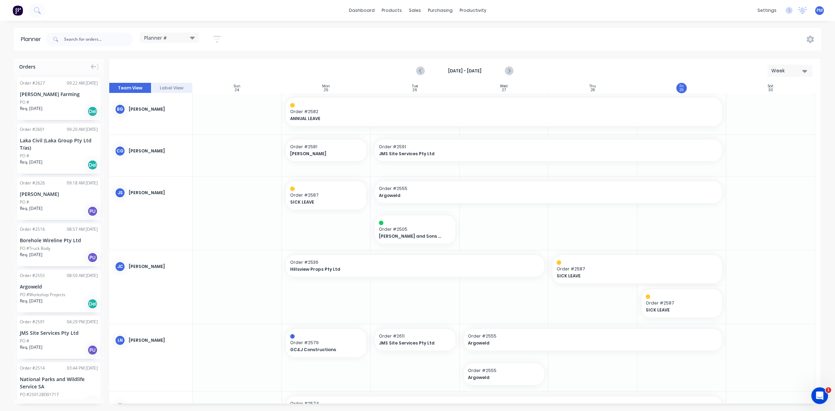
scroll to position [0, 0]
click at [511, 72] on icon "Next page" at bounding box center [509, 71] width 8 height 8
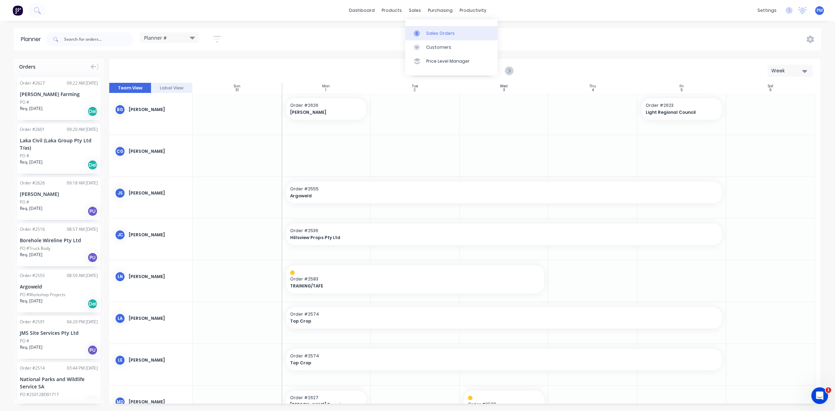
click at [432, 32] on div "Sales Orders" at bounding box center [440, 33] width 29 height 6
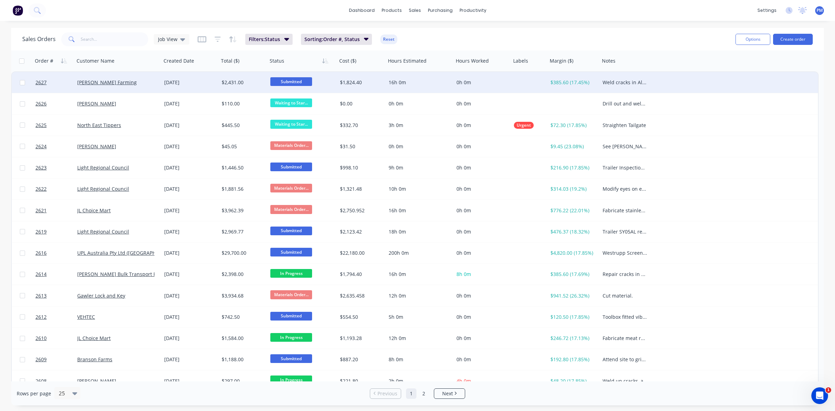
click at [287, 81] on span "Submitted" at bounding box center [291, 81] width 42 height 9
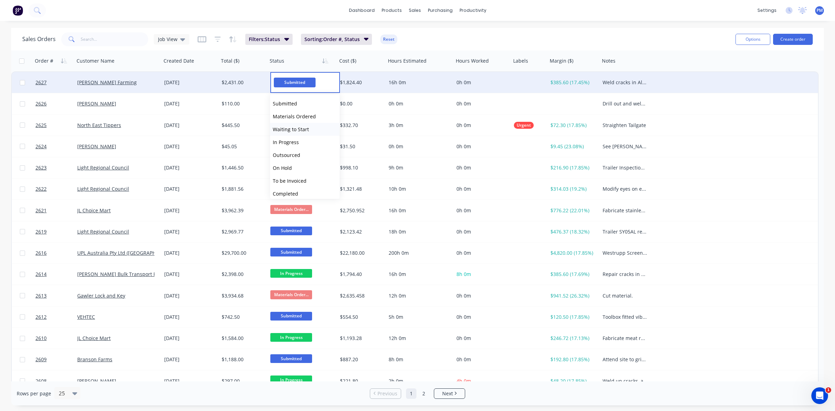
click at [302, 129] on span "Waiting to Start" at bounding box center [291, 129] width 36 height 7
